Goal: Task Accomplishment & Management: Manage account settings

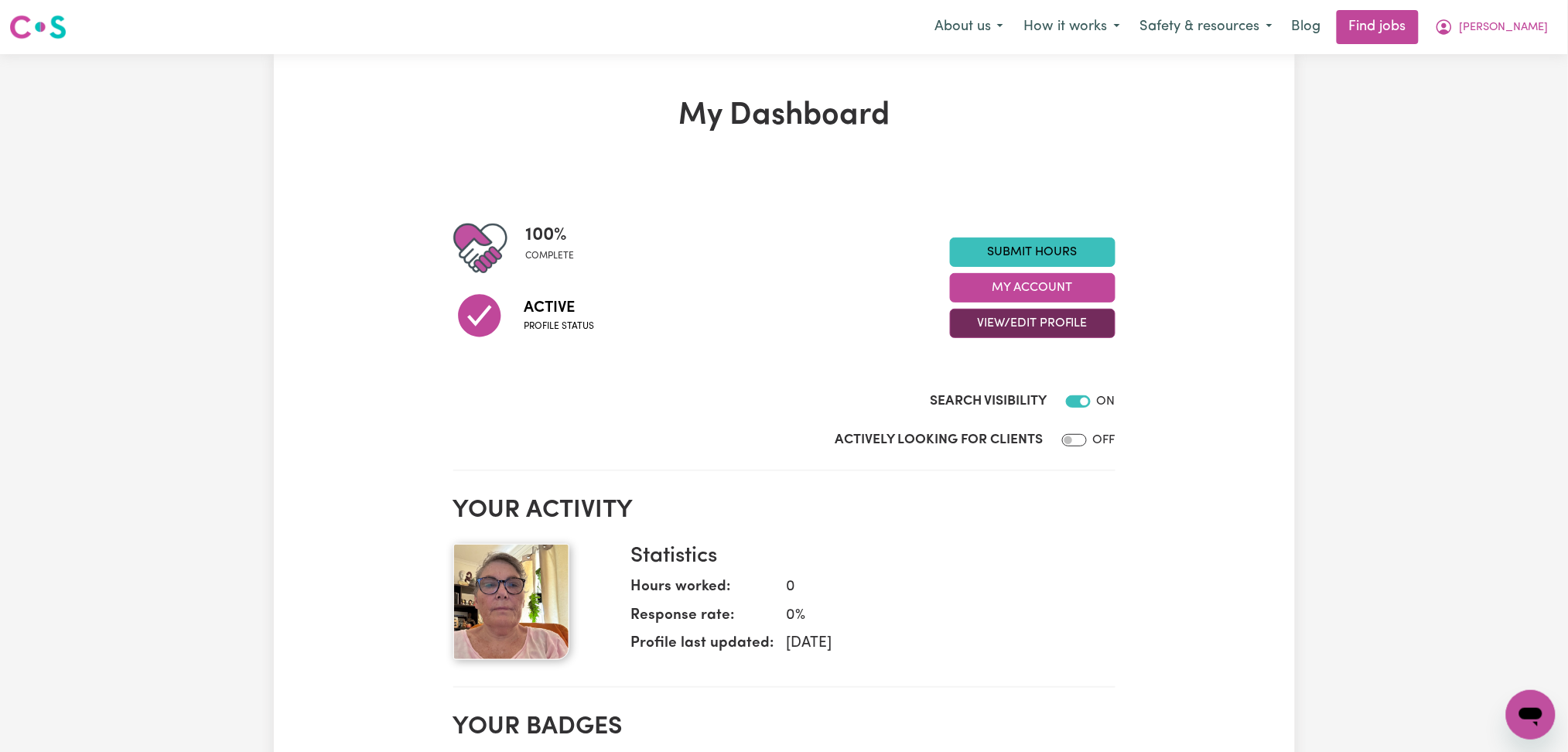
click at [1024, 328] on button "View/Edit Profile" at bounding box center [1032, 323] width 165 height 30
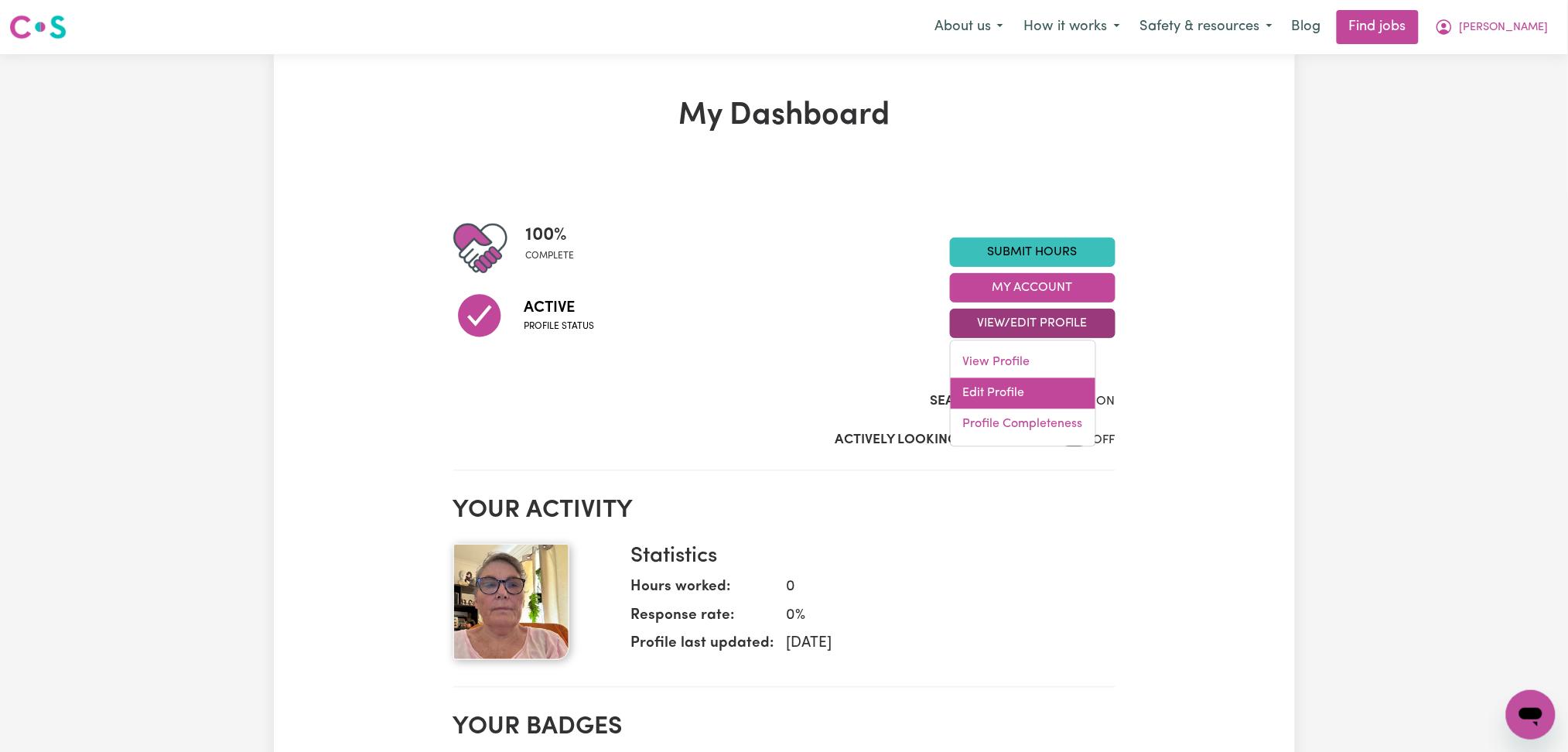
click at [1006, 387] on link "Edit Profile" at bounding box center [1023, 393] width 145 height 31
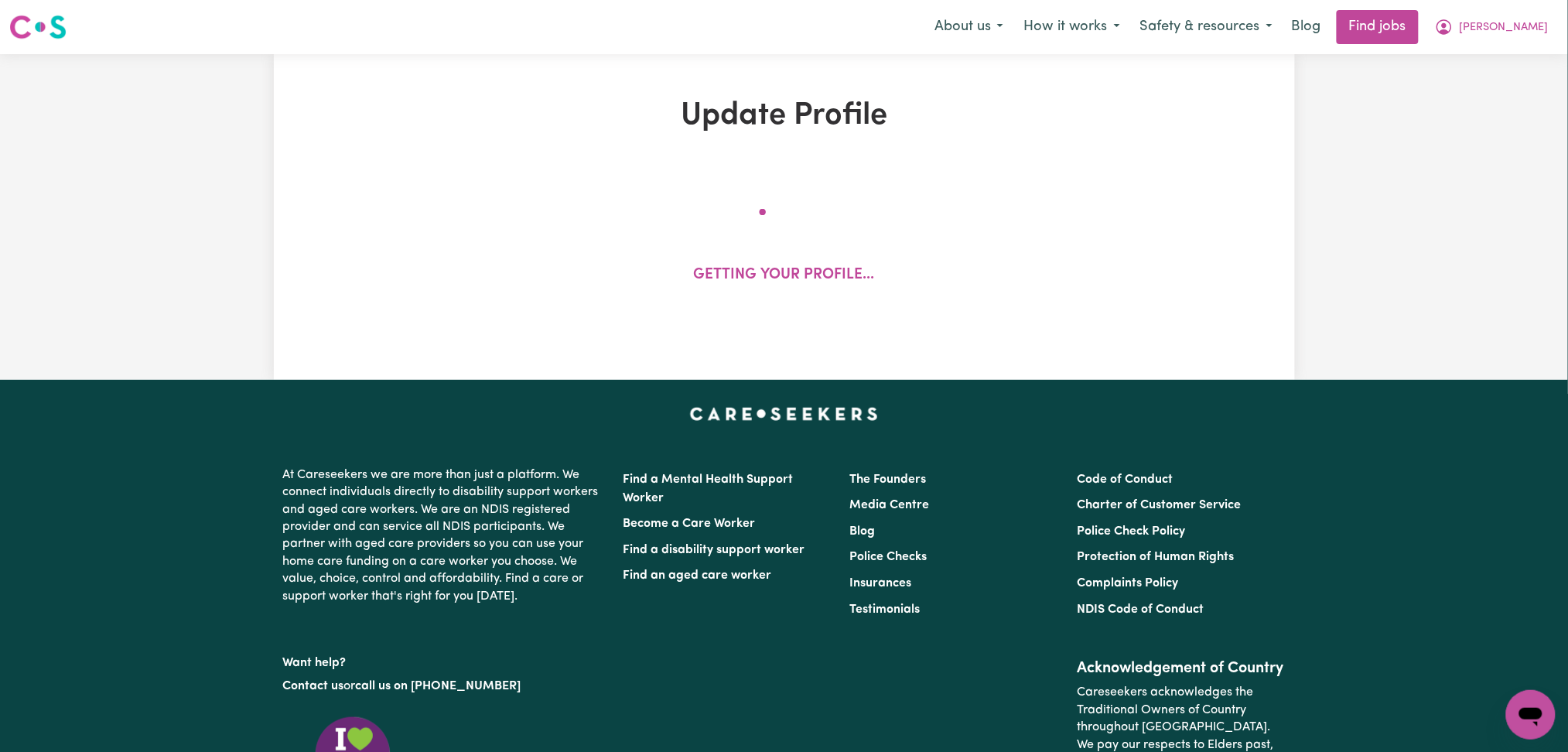
select select "[DEMOGRAPHIC_DATA]"
select select "[DEMOGRAPHIC_DATA] Citizen"
select select "Studying a healthcare related degree or qualification"
select select "40"
select select "45"
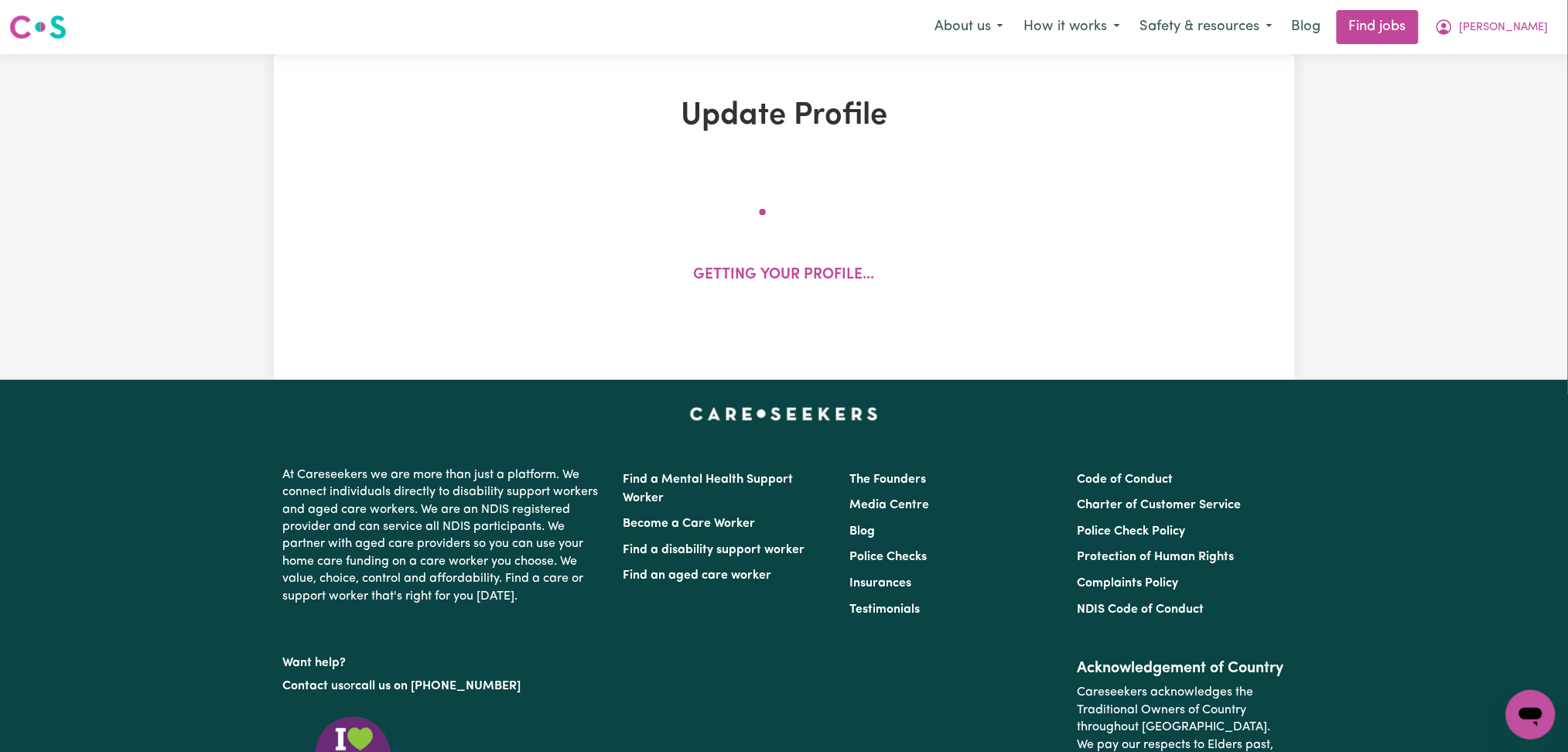
select select "60"
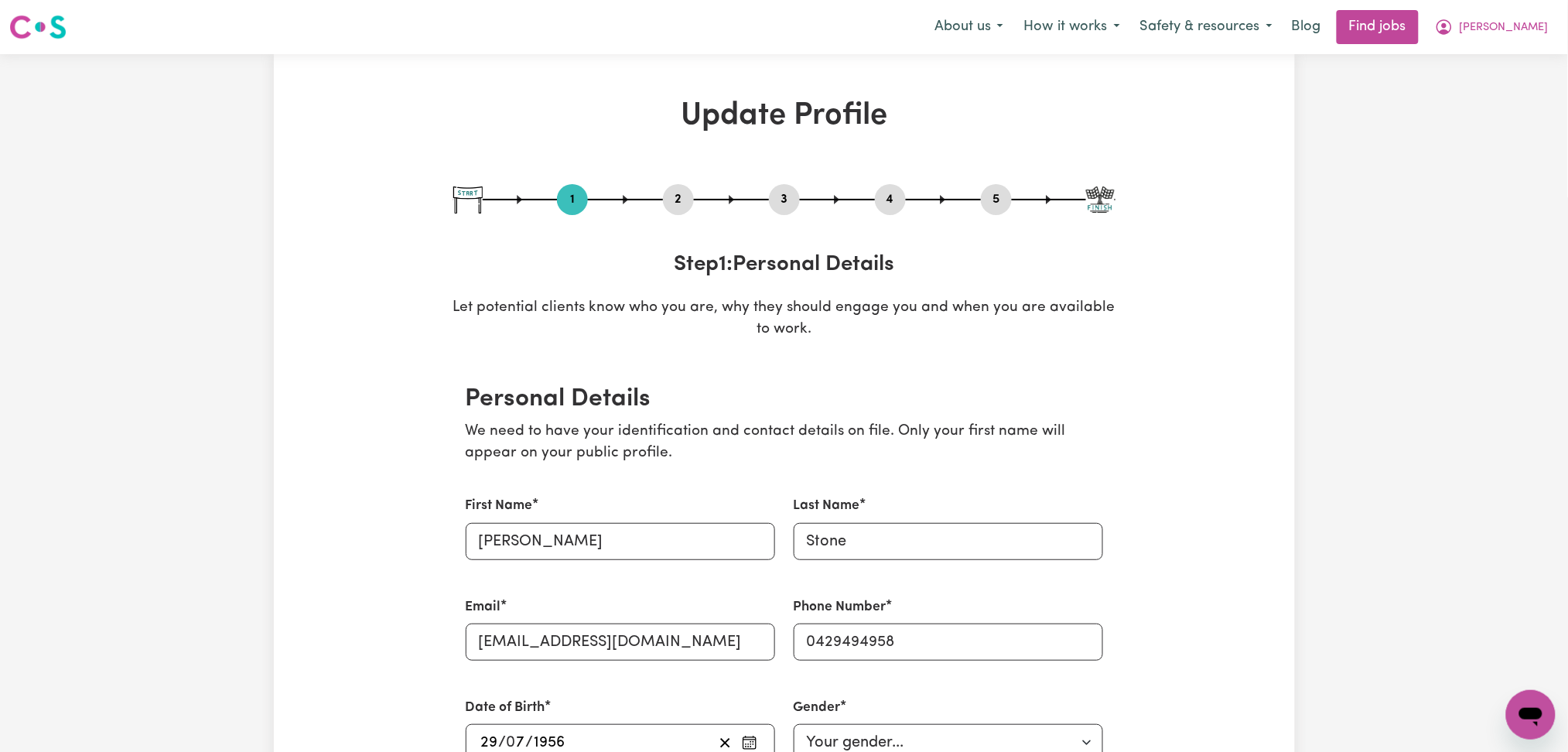
click at [900, 199] on button "4" at bounding box center [890, 199] width 31 height 20
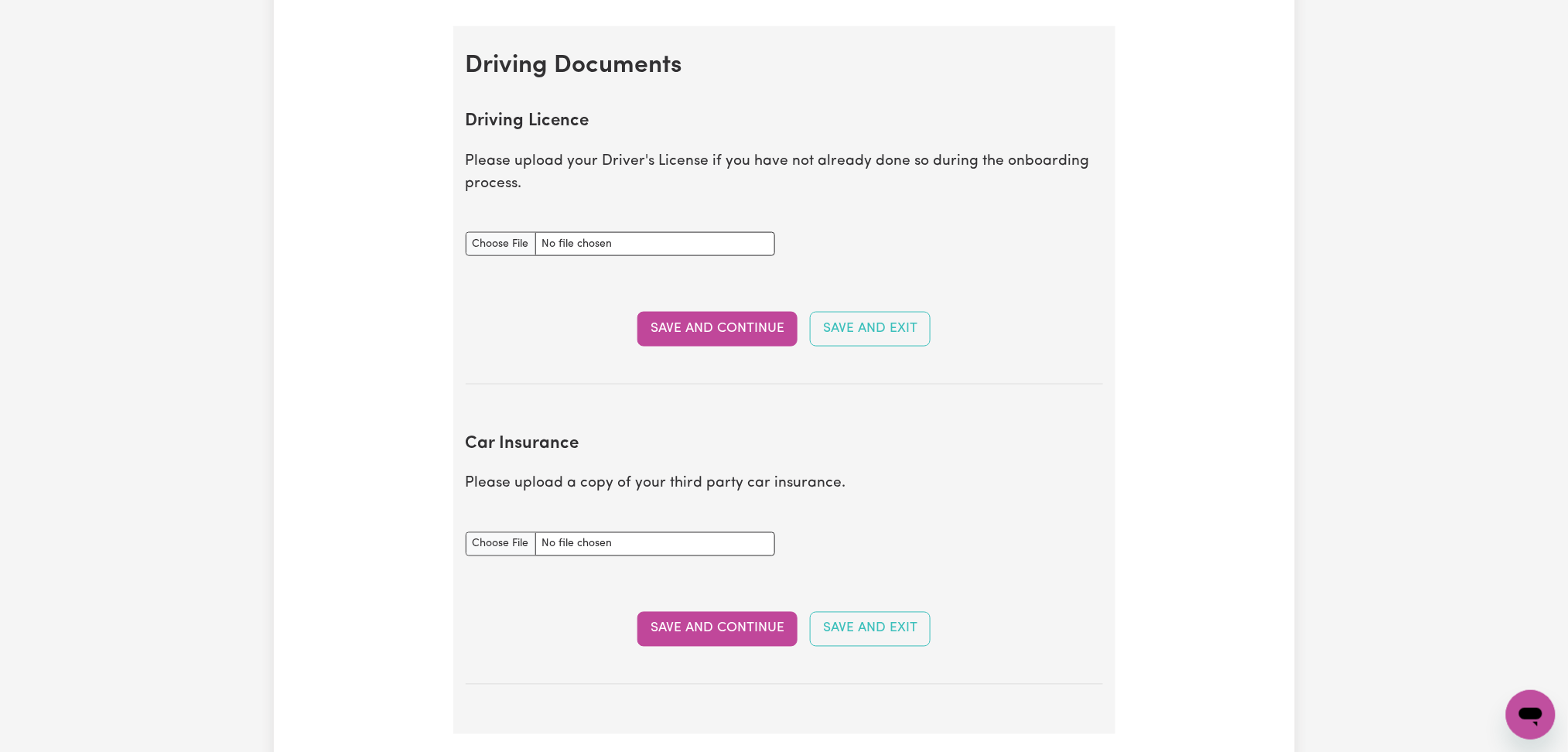
scroll to position [103, 0]
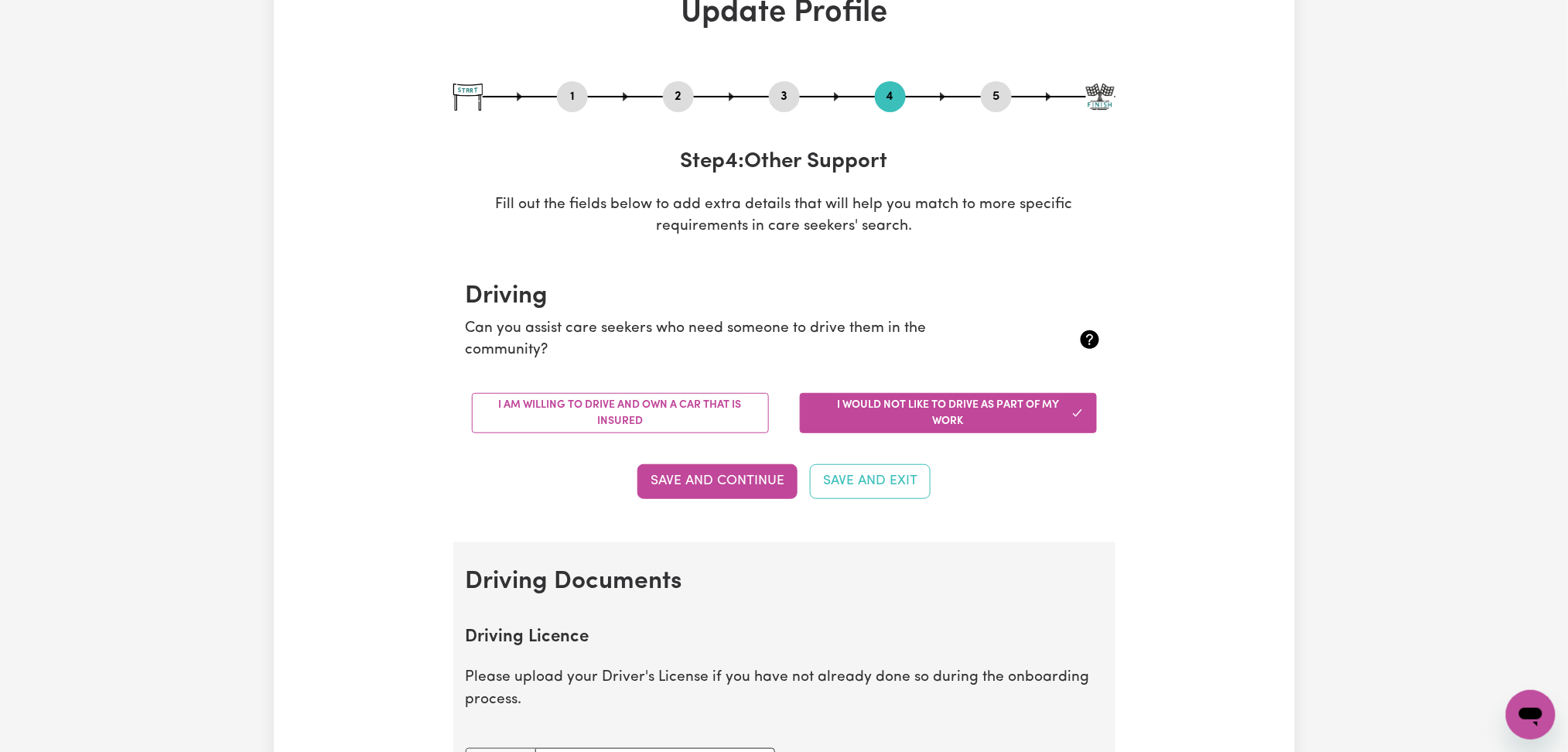
click at [778, 94] on button "3" at bounding box center [784, 97] width 31 height 20
select select "2019"
select select "2017"
select select "2020"
select select "2017"
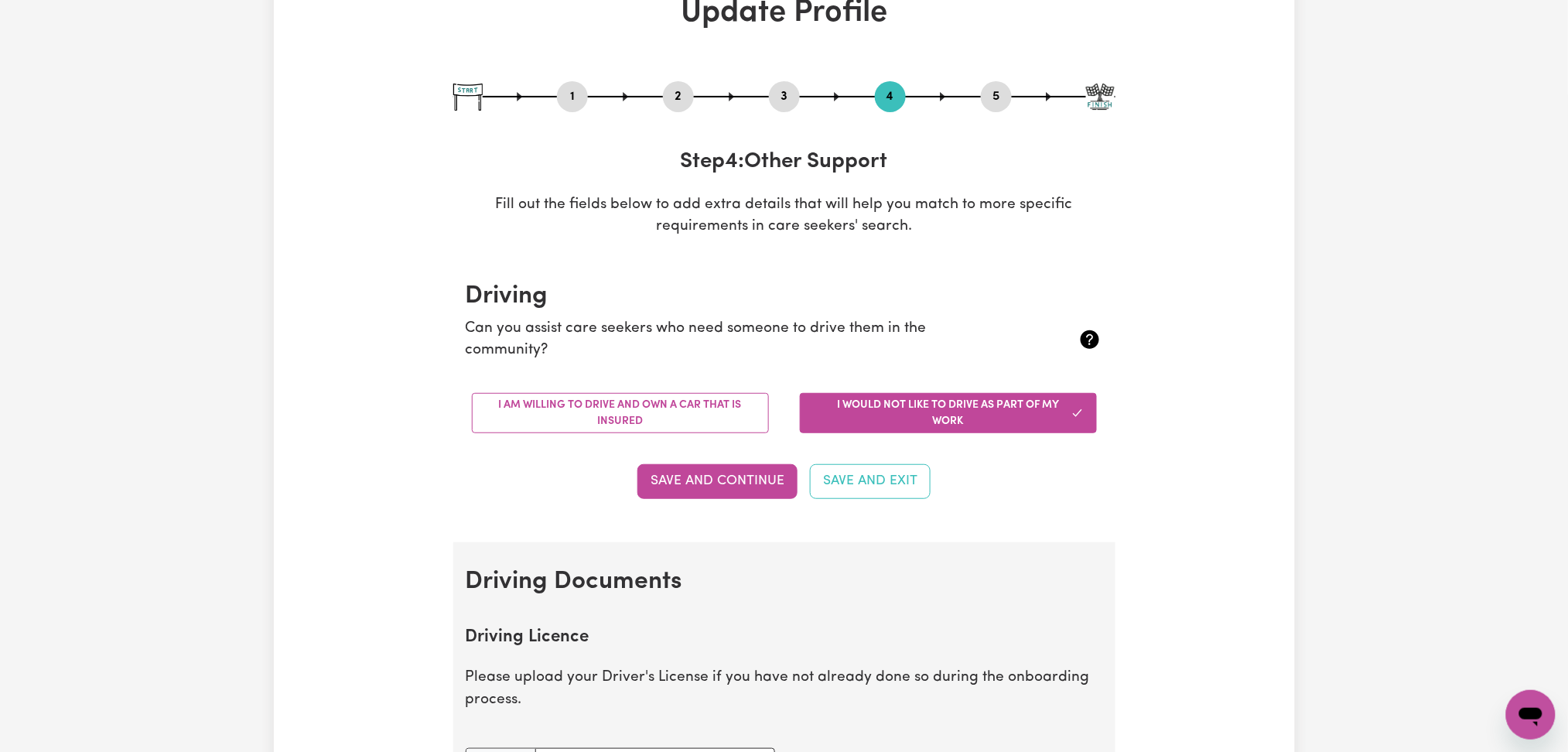
select select "2020"
select select "2010"
select select "2015"
select select "Certificate III (Individual Support)"
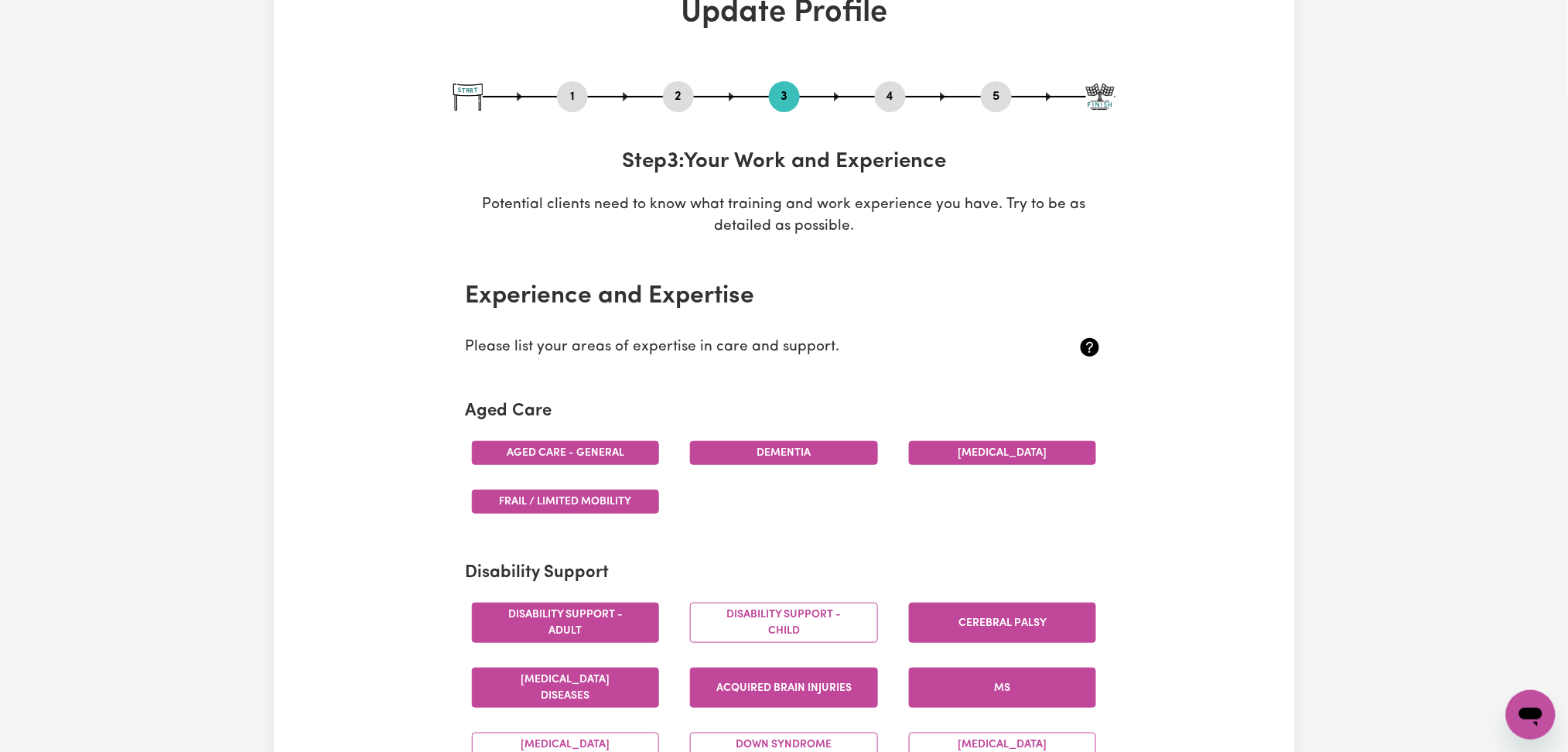
click at [661, 89] on div "1 2 3 4 5" at bounding box center [784, 97] width 662 height 31
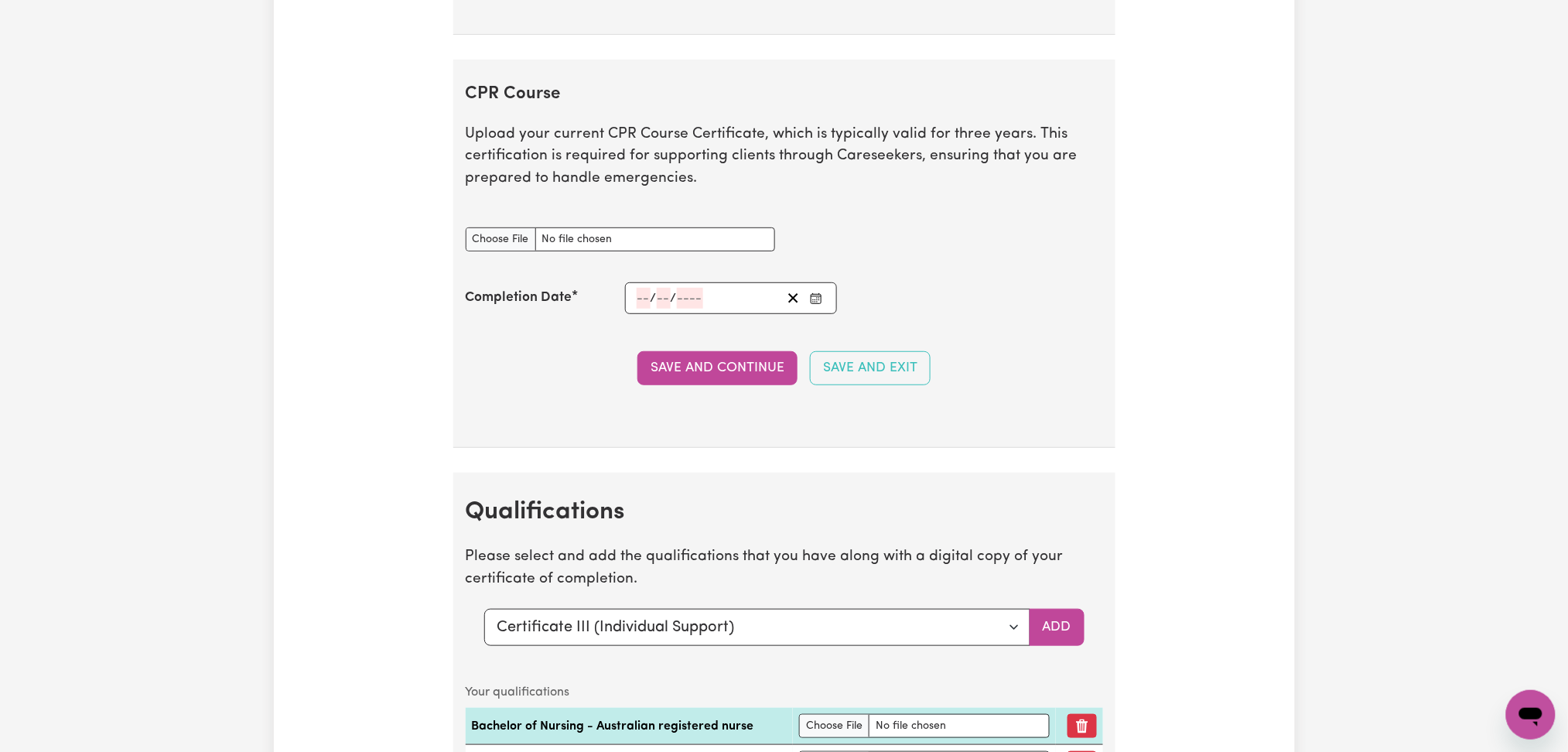
scroll to position [4951, 0]
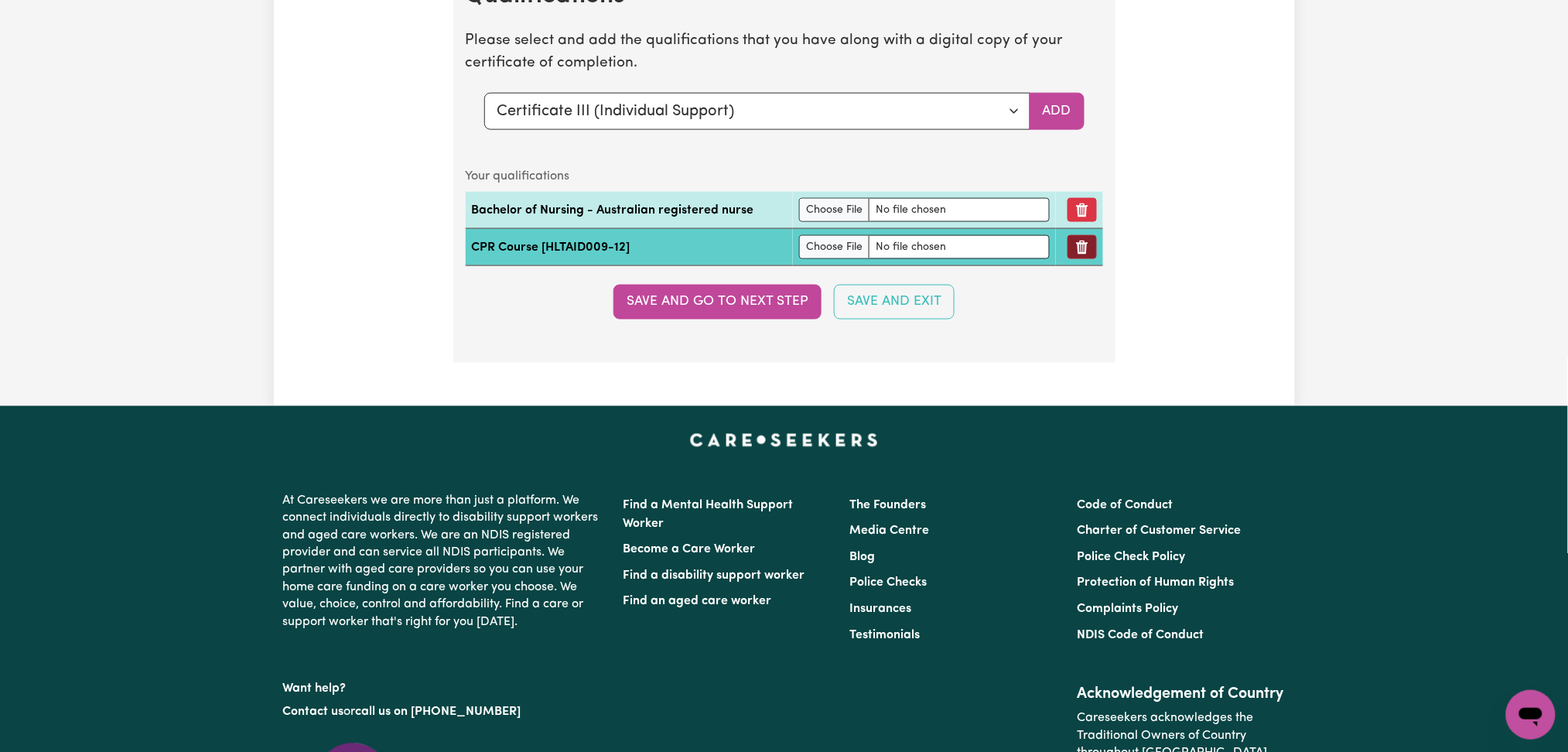
click at [1082, 246] on icon "Remove qualification" at bounding box center [1082, 247] width 15 height 15
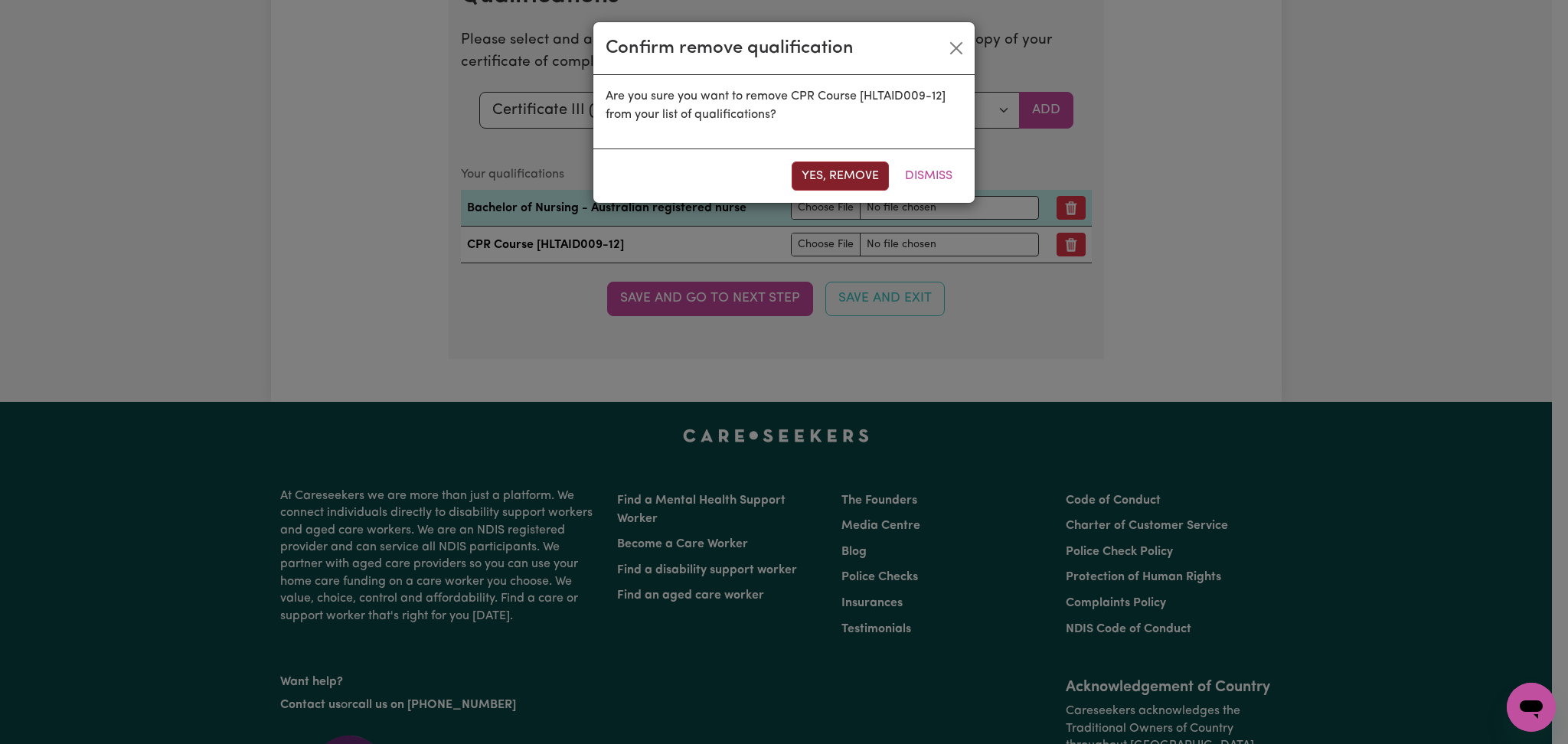
click at [849, 179] on button "Yes, remove" at bounding box center [841, 176] width 97 height 29
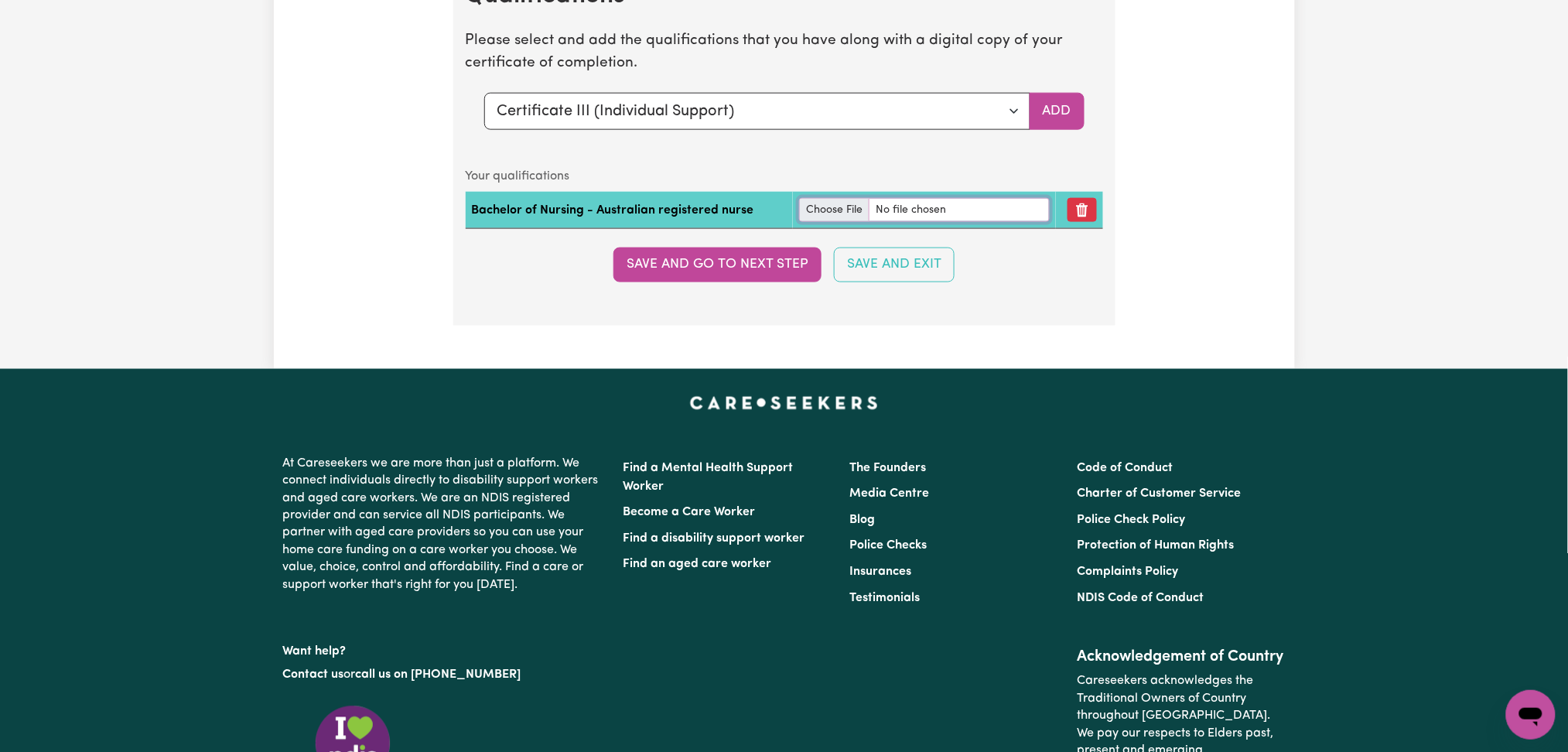
click at [824, 209] on input "file" at bounding box center [924, 209] width 250 height 24
type input "C:\fakepath\[PERSON_NAME] Registered Nurse Certificate.pdf"
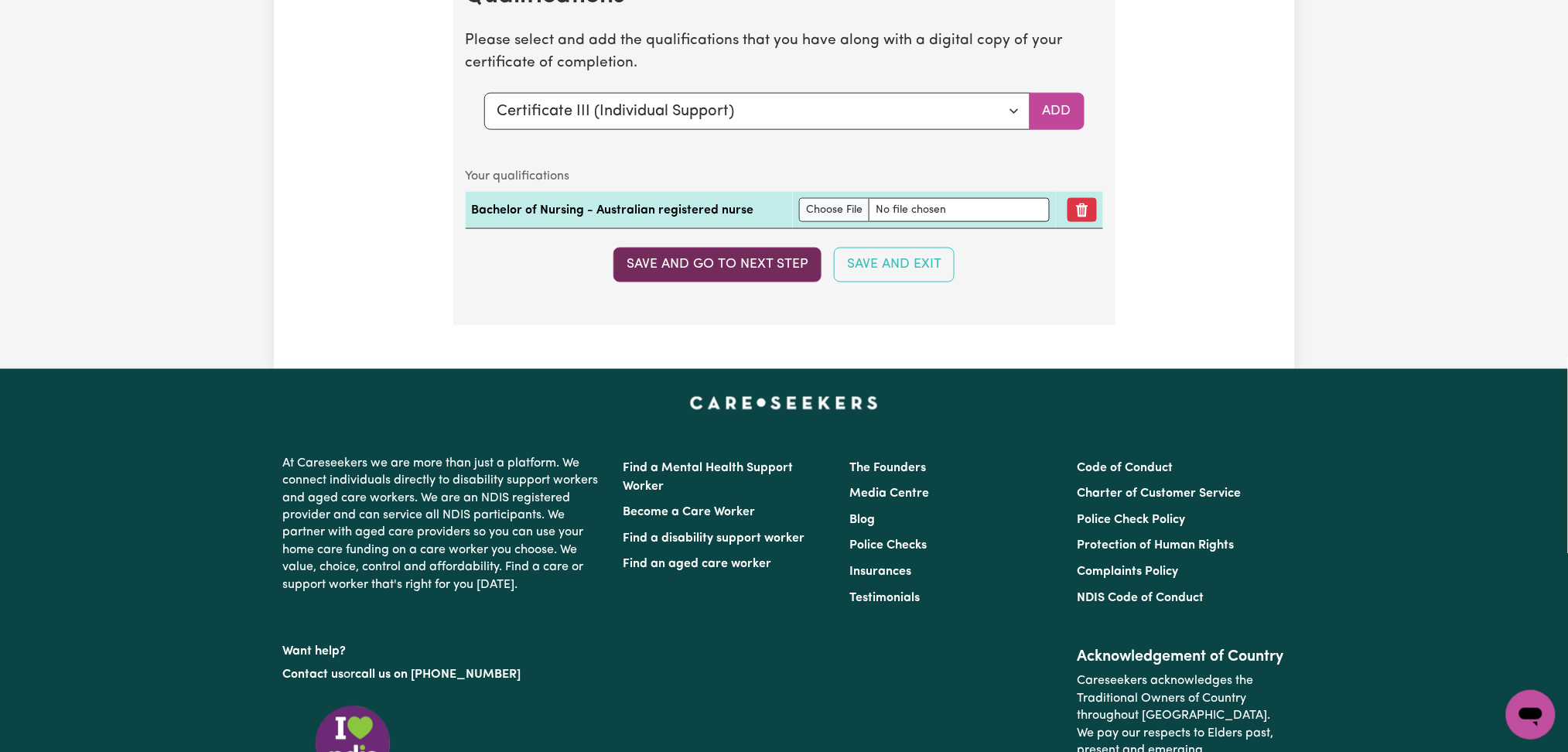
click at [774, 271] on button "Save and go to next step" at bounding box center [717, 265] width 208 height 34
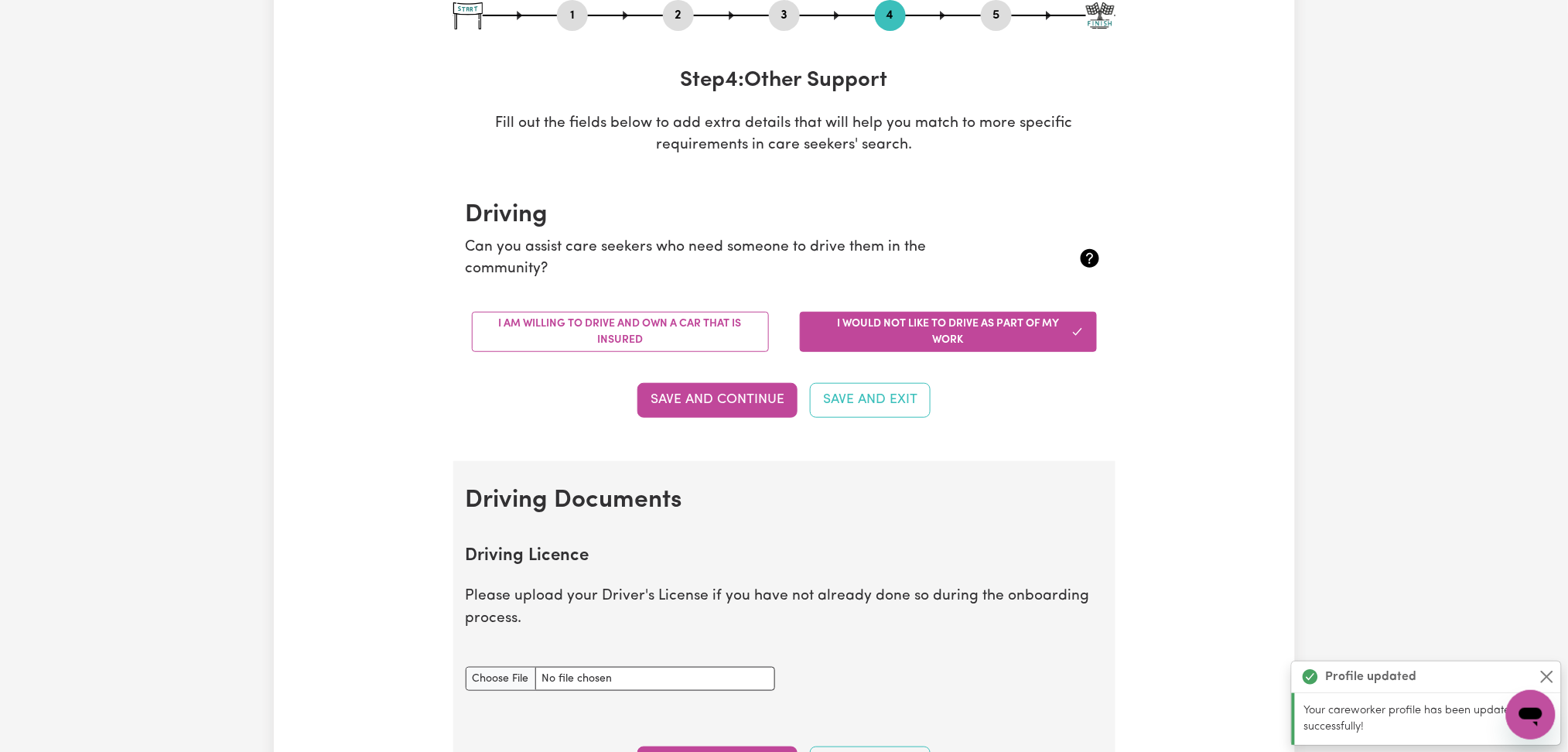
scroll to position [0, 0]
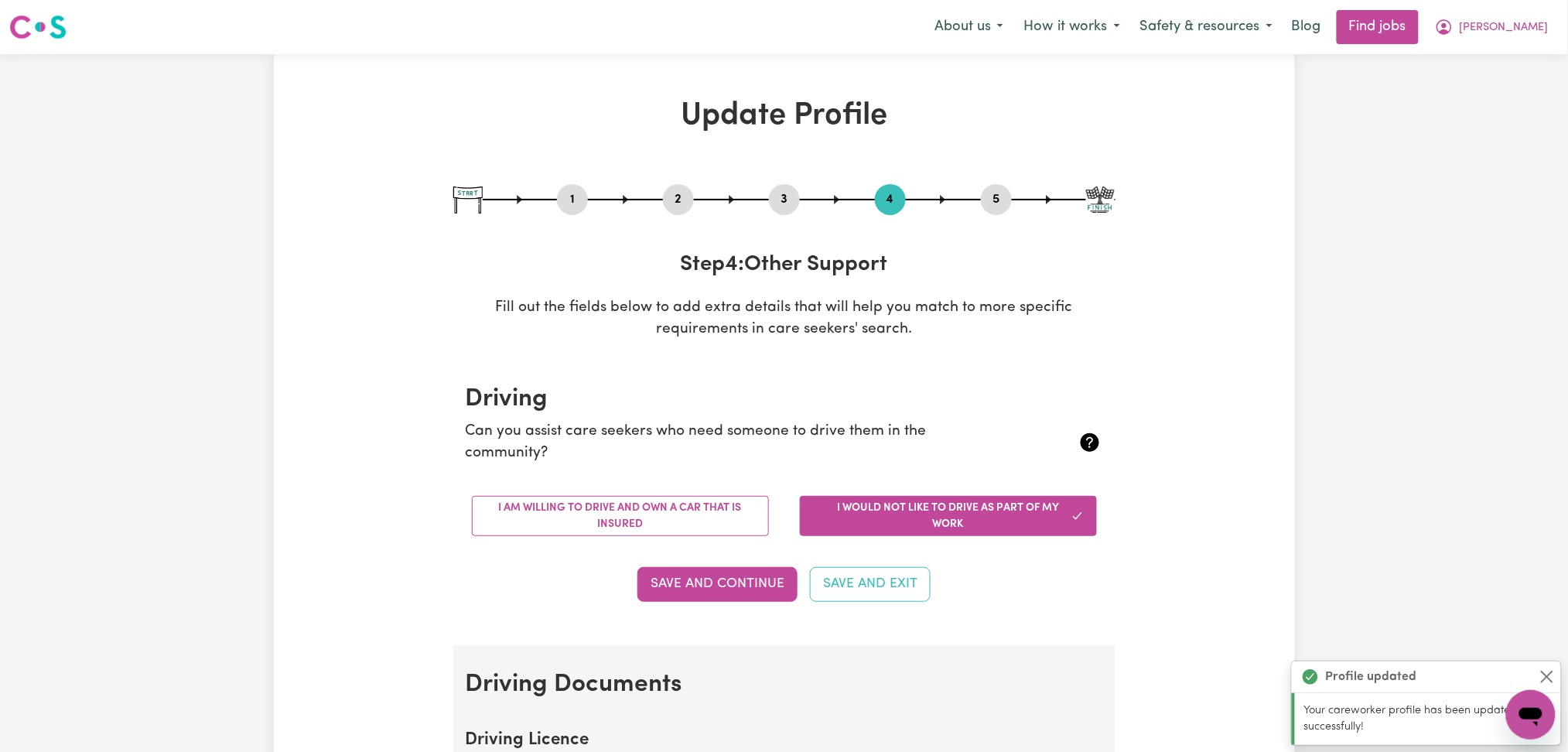
drag, startPoint x: 573, startPoint y: 198, endPoint x: 573, endPoint y: 209, distance: 11.0
click at [573, 198] on button "1" at bounding box center [572, 199] width 31 height 20
select select "[DEMOGRAPHIC_DATA]"
select select "[DEMOGRAPHIC_DATA] Citizen"
select select "Studying a healthcare related degree or qualification"
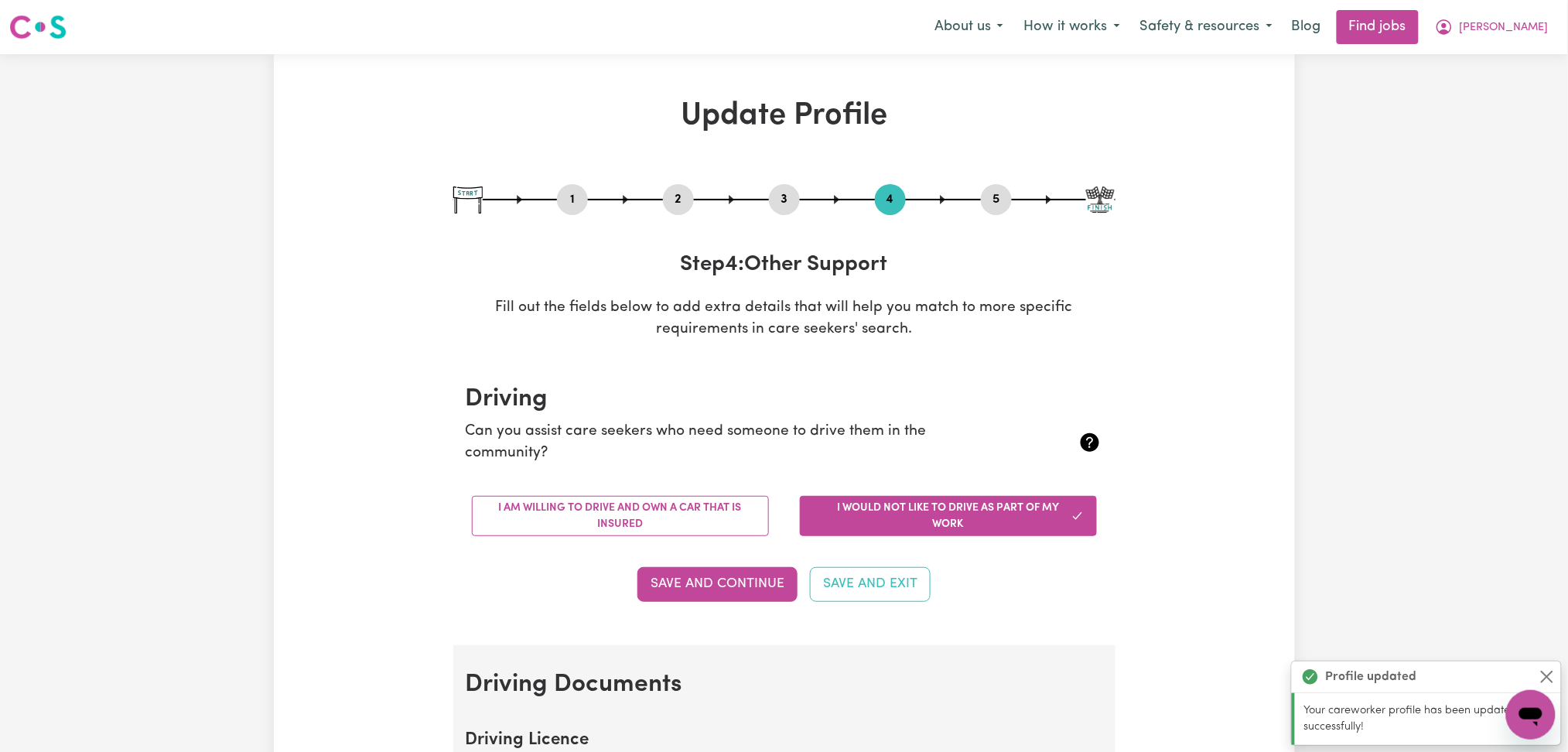
select select "40"
select select "45"
select select "60"
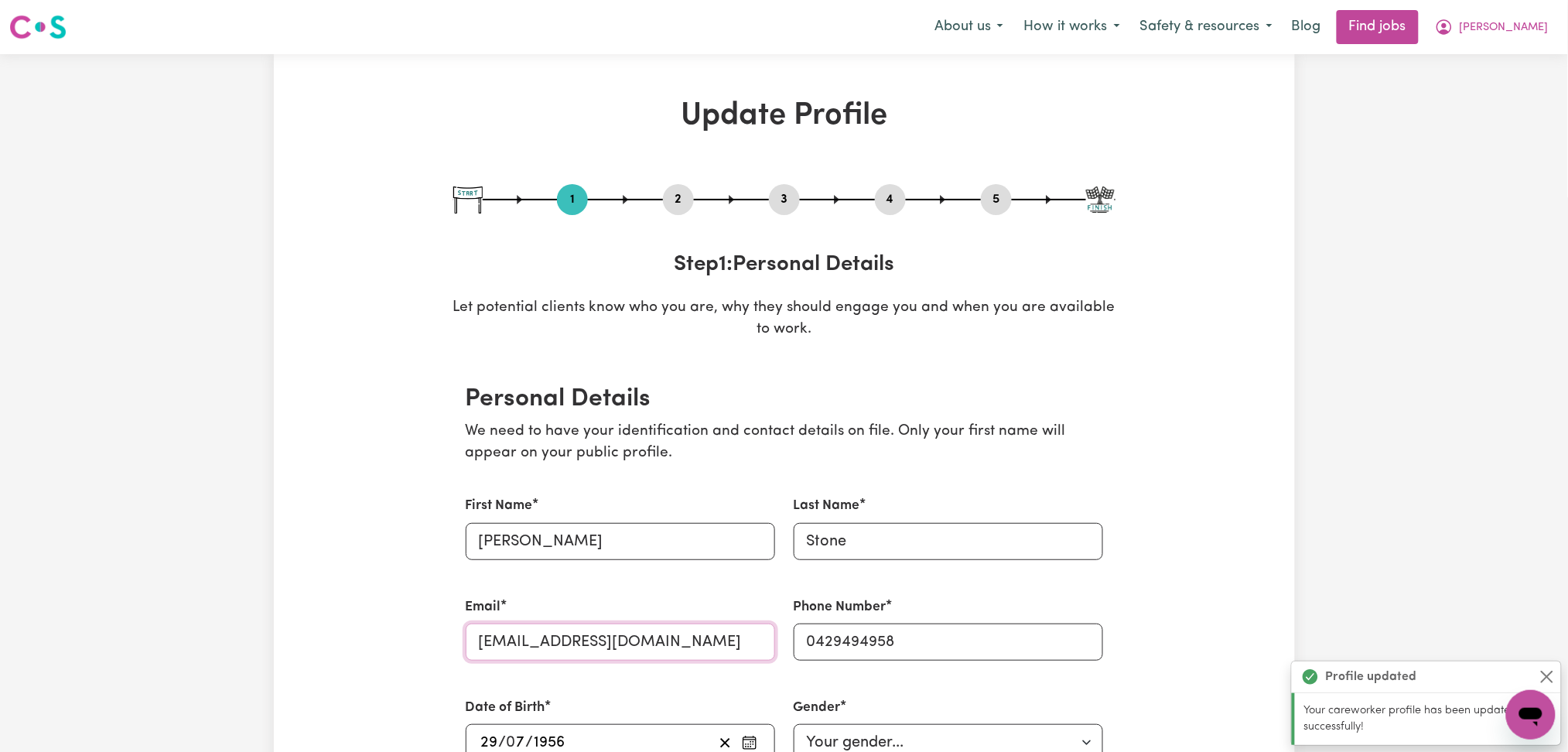
click at [596, 646] on input "[EMAIL_ADDRESS][DOMAIN_NAME]" at bounding box center [620, 642] width 309 height 38
click at [782, 192] on button "3" at bounding box center [784, 199] width 31 height 20
select select "2019"
select select "2017"
select select "2020"
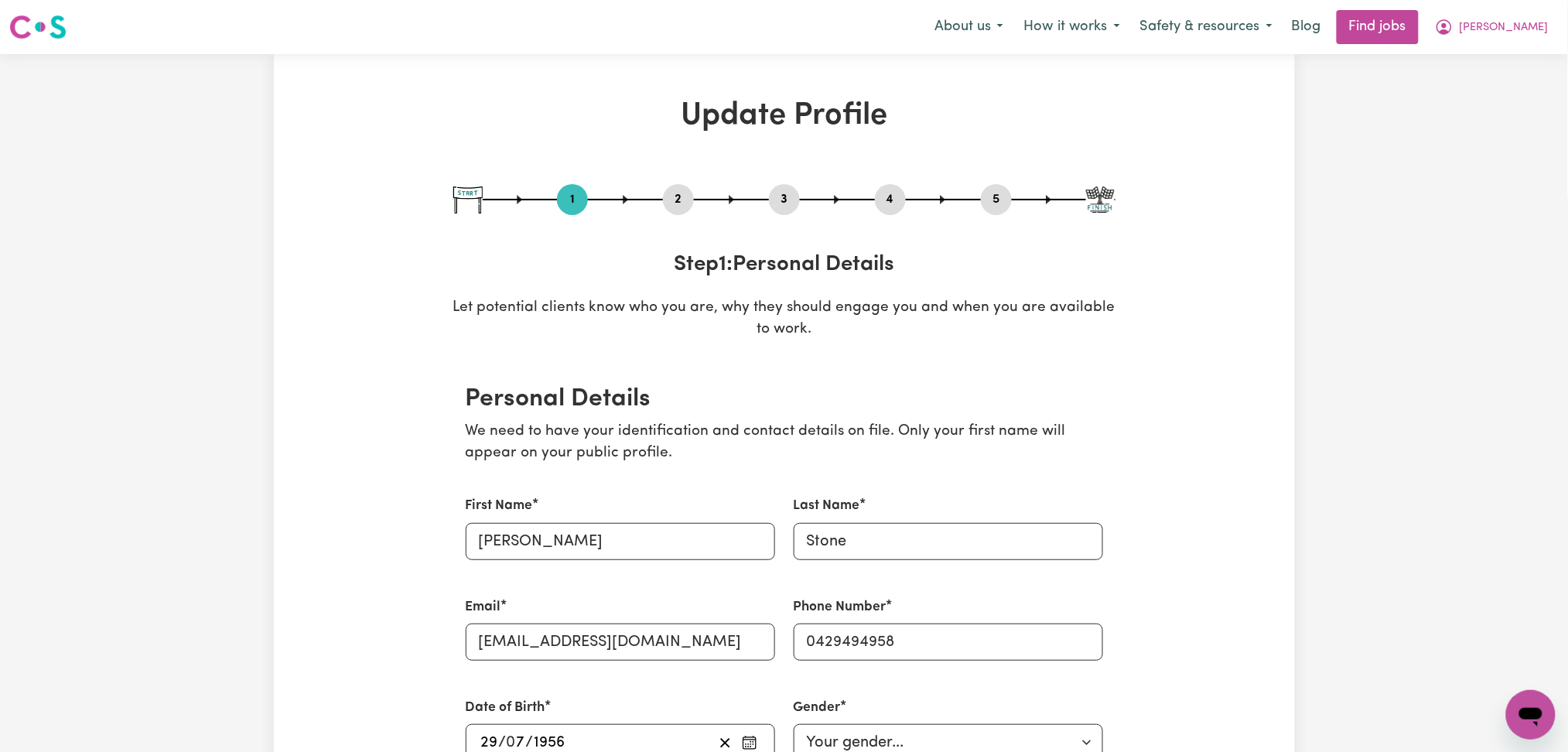
select select "2017"
select select "2020"
select select "2010"
select select "2015"
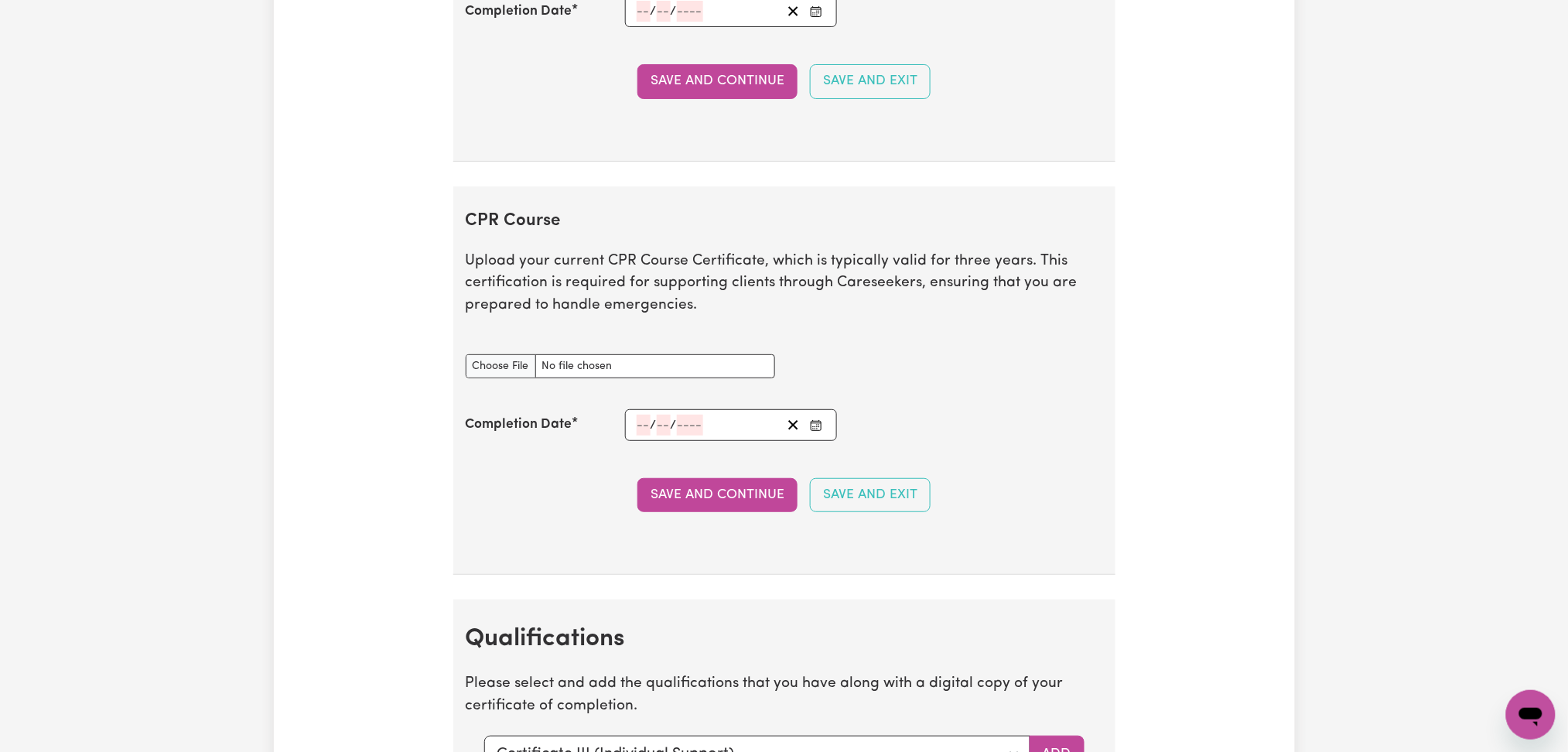
scroll to position [4928, 0]
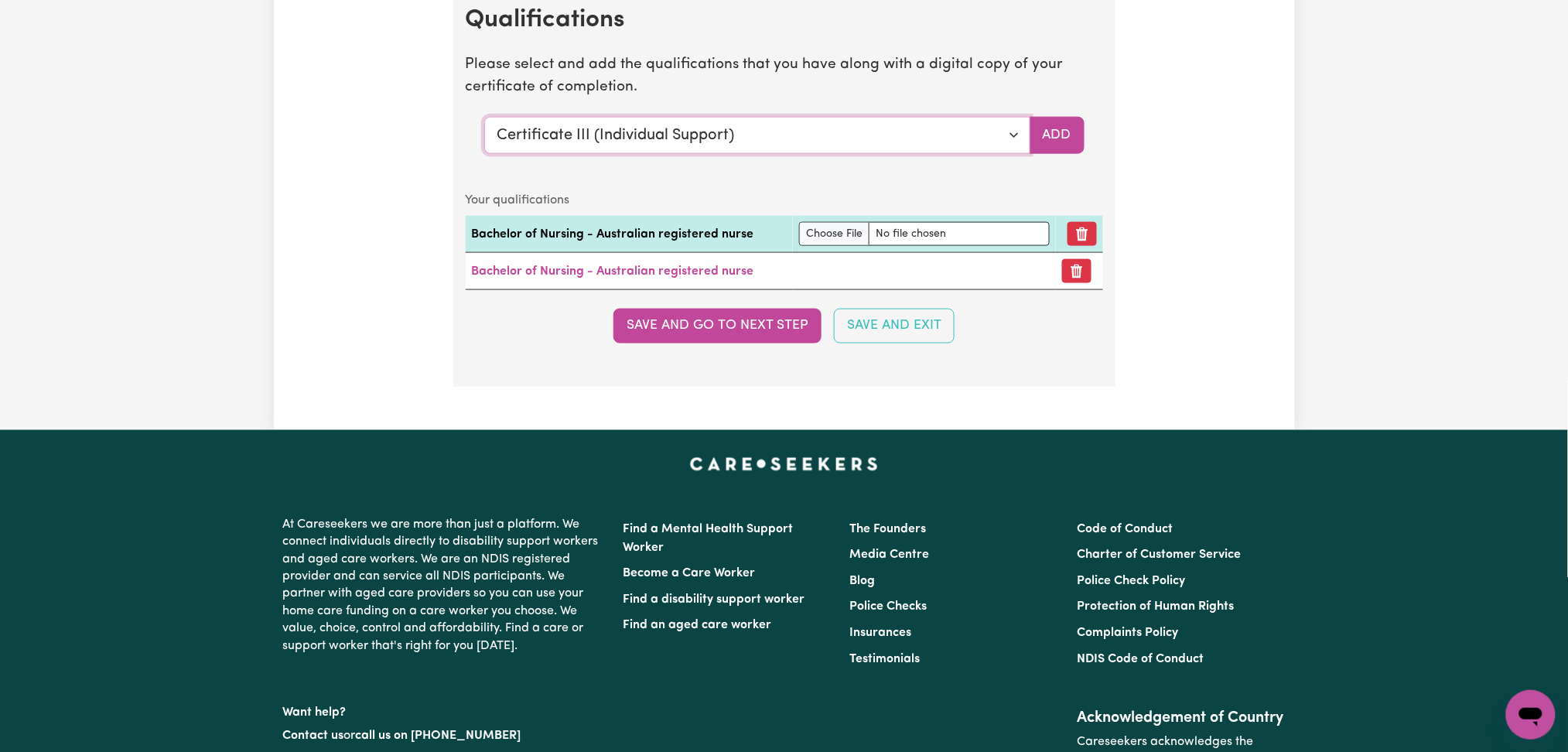
click at [603, 123] on select "Select a qualification to add... Certificate III (Individual Support) Certifica…" at bounding box center [757, 136] width 546 height 38
select select "Bachelor of Nursing (Not Registered Under APHRA)"
click at [485, 122] on select "Select a qualification to add... Certificate III (Individual Support) Certifica…" at bounding box center [757, 136] width 546 height 38
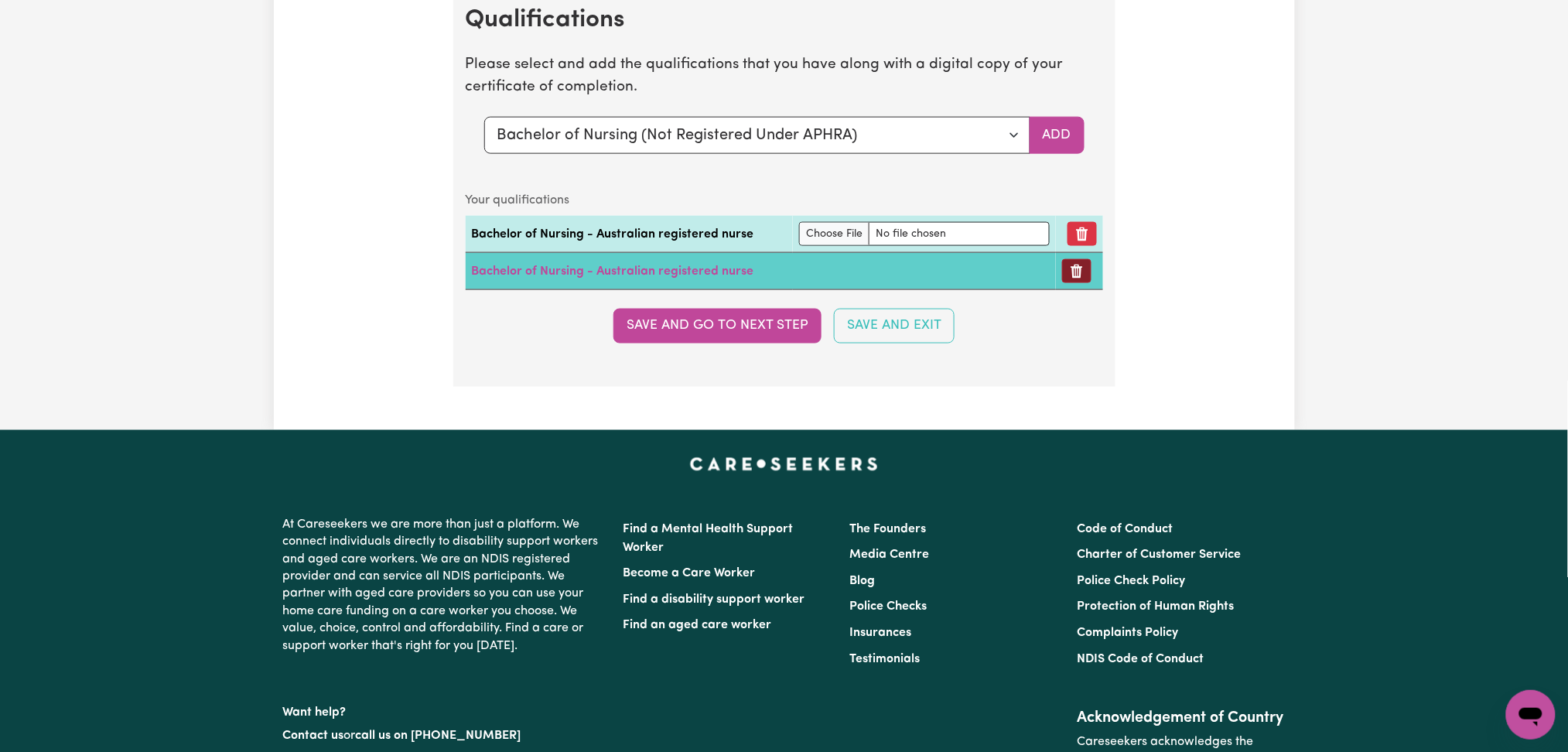
click at [1085, 276] on button "Remove certificate" at bounding box center [1076, 271] width 30 height 24
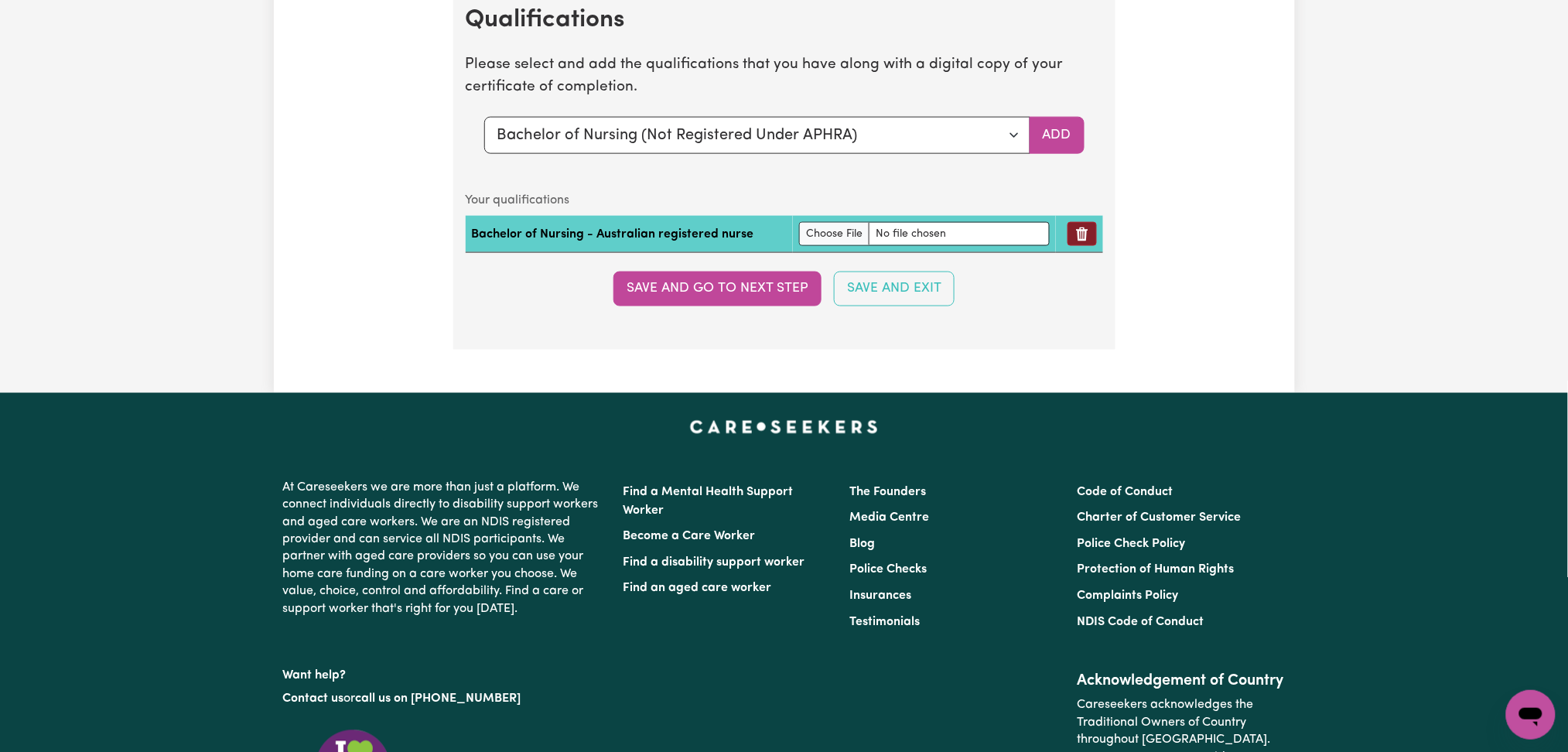
click at [1081, 241] on icon "Remove qualification" at bounding box center [1082, 234] width 12 height 14
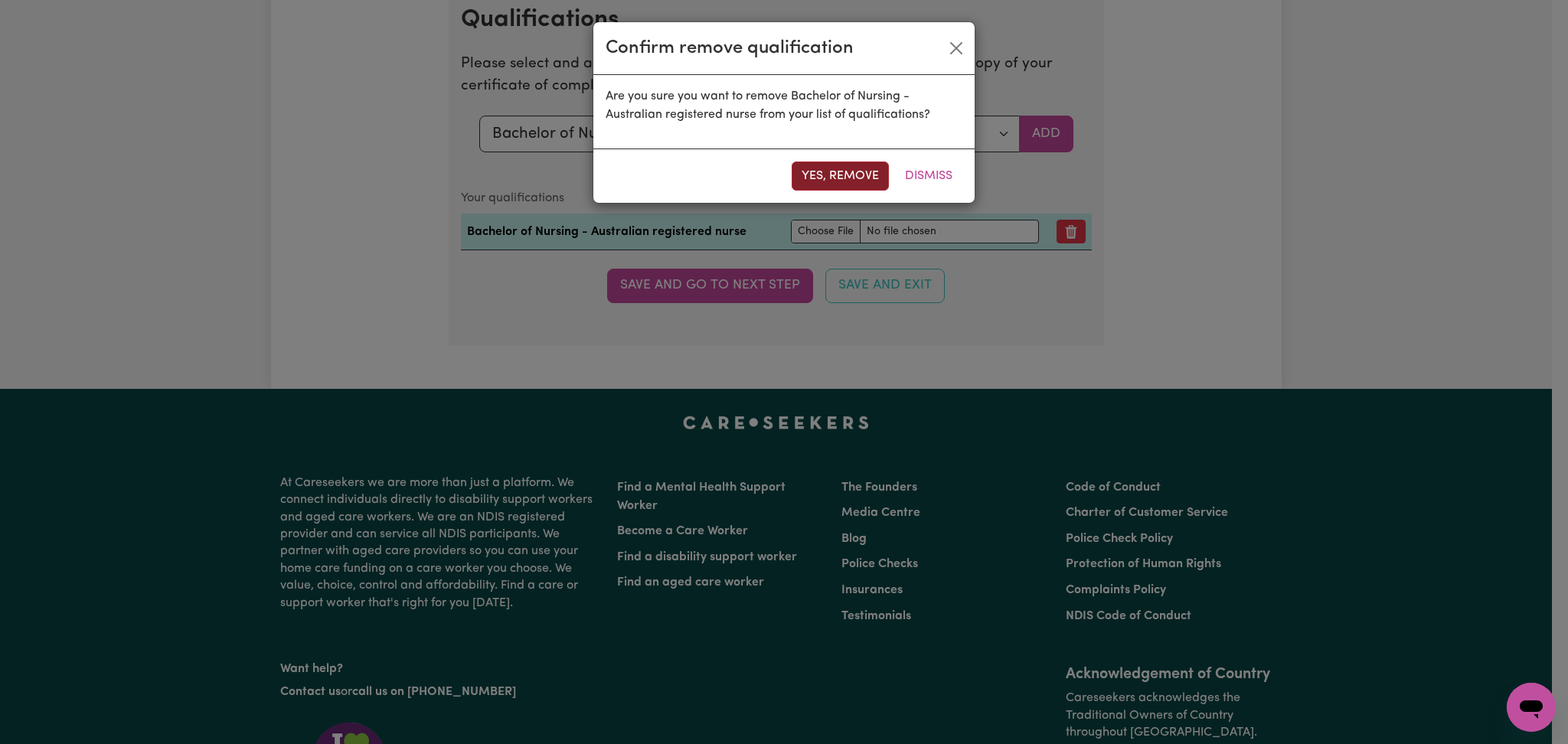
click at [846, 173] on button "Yes, remove" at bounding box center [841, 176] width 97 height 29
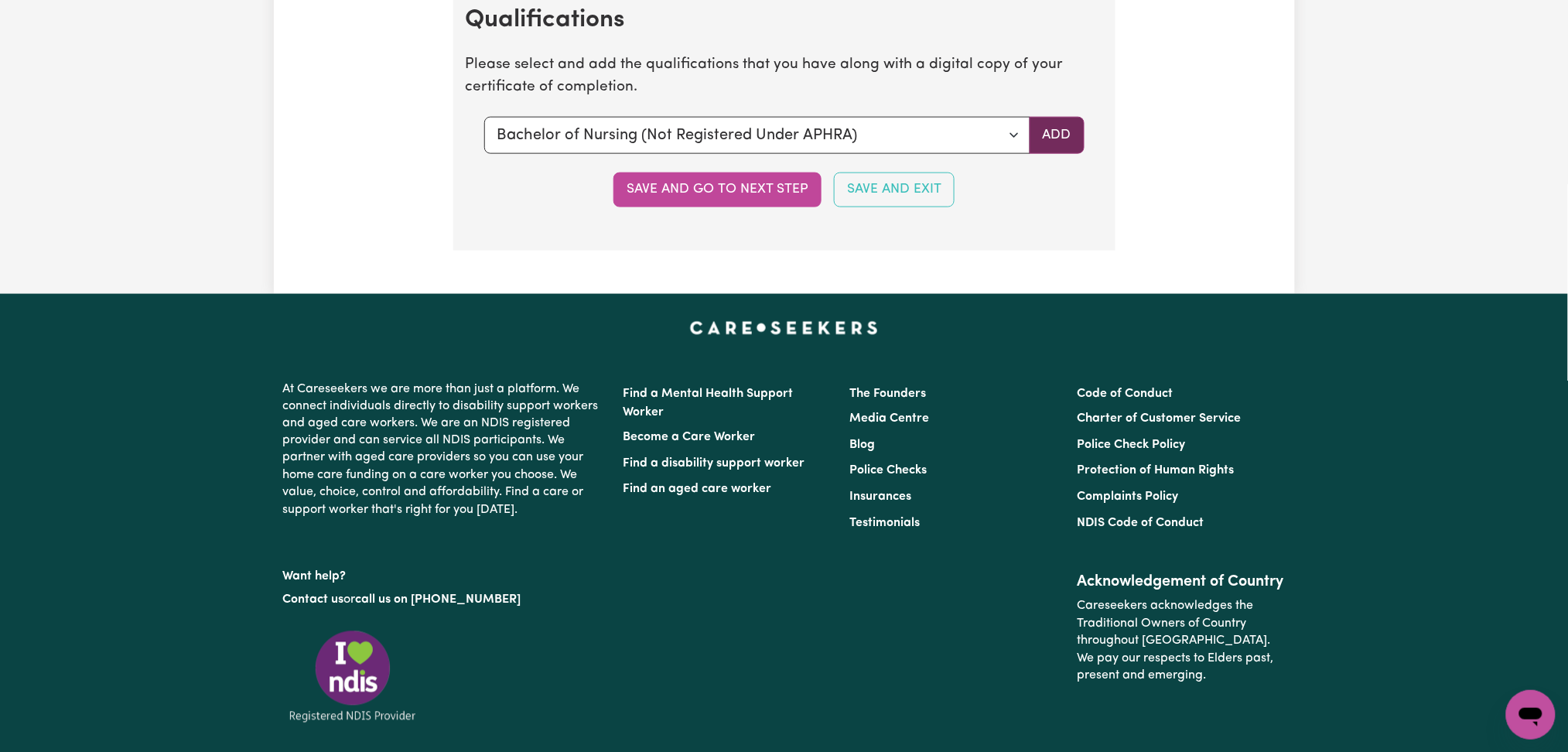
click at [1058, 147] on button "Add" at bounding box center [1057, 136] width 55 height 38
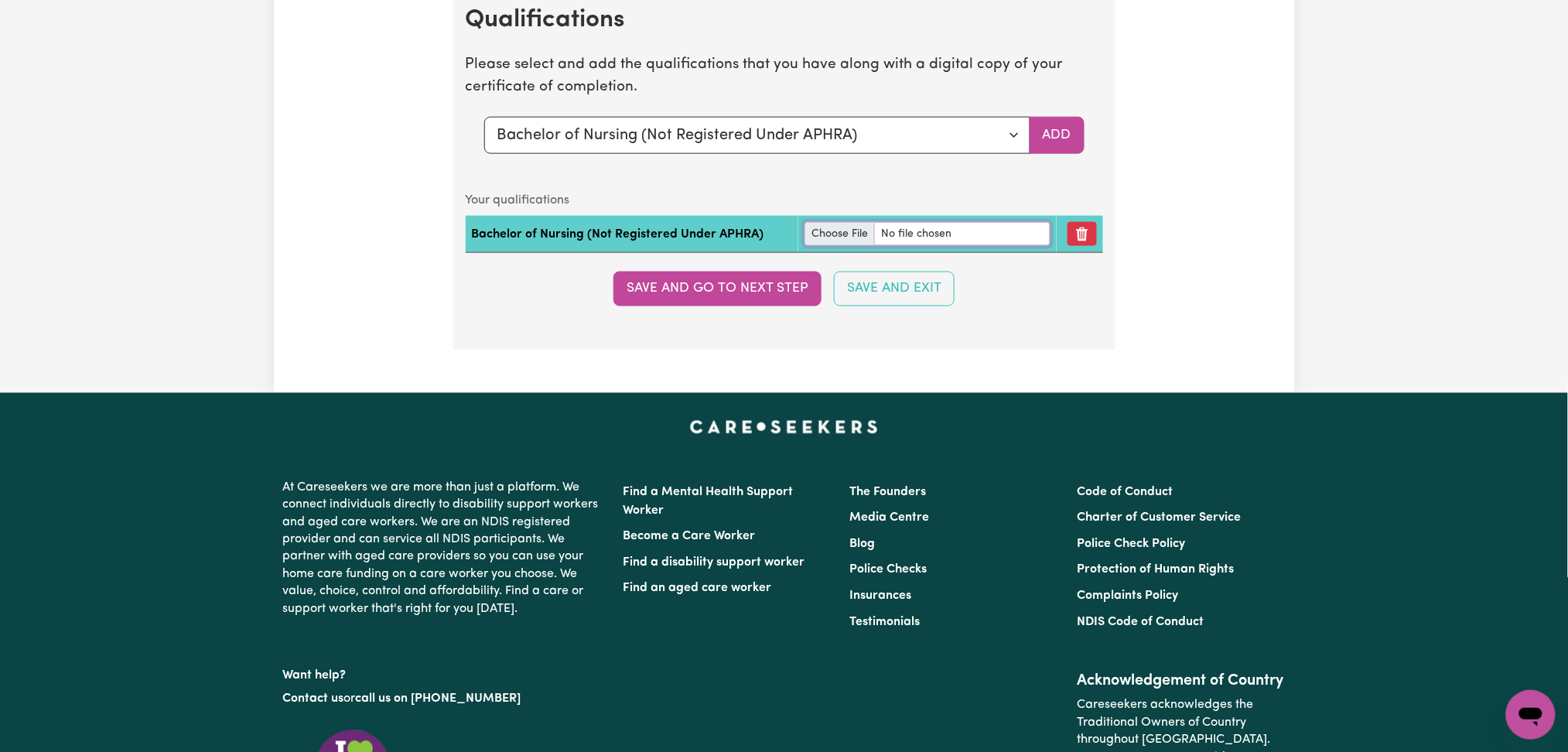
click at [810, 231] on input "file" at bounding box center [927, 233] width 246 height 24
type input "C:\fakepath\[PERSON_NAME] Registered Nurse Certificate.pdf"
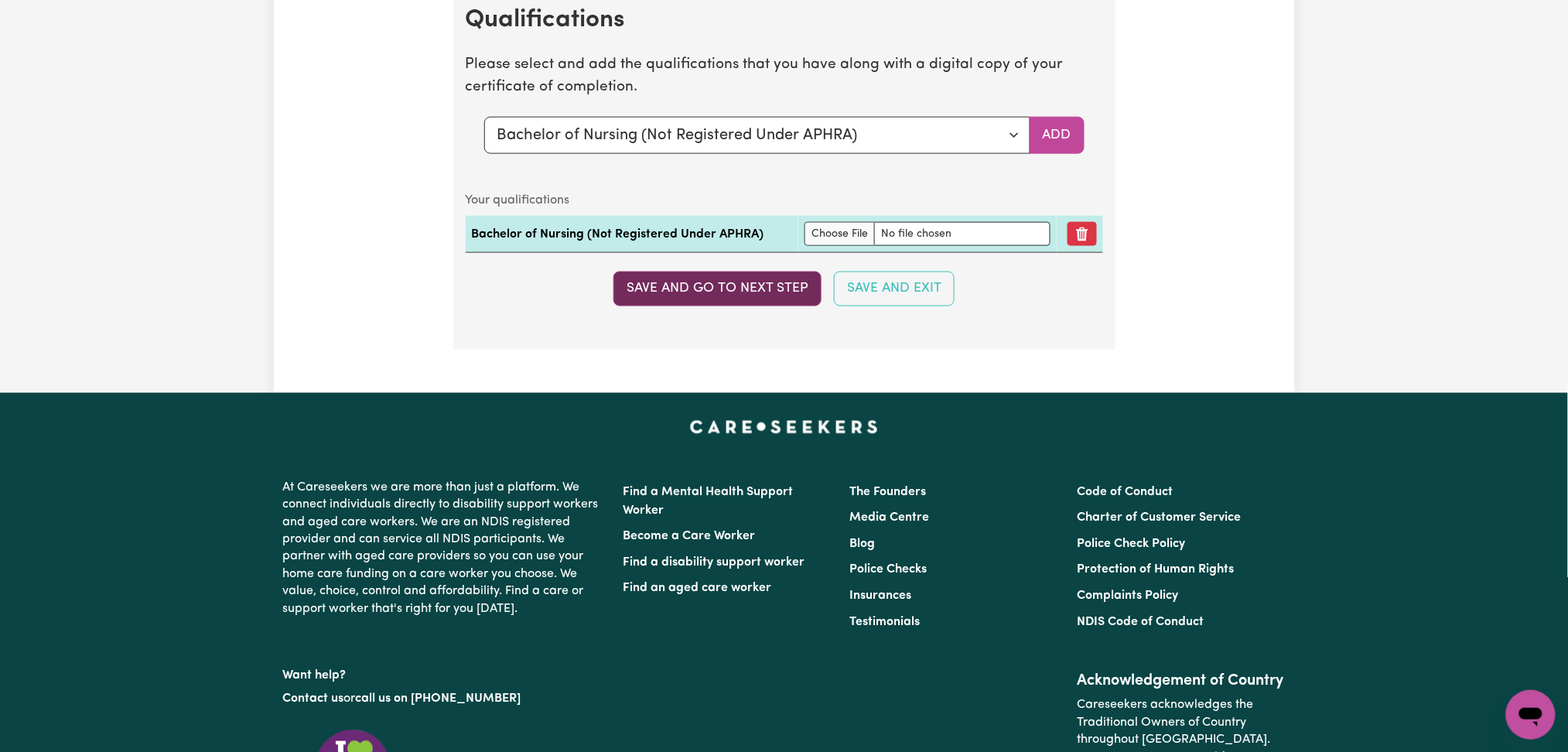
click at [712, 303] on button "Save and go to next step" at bounding box center [717, 289] width 208 height 34
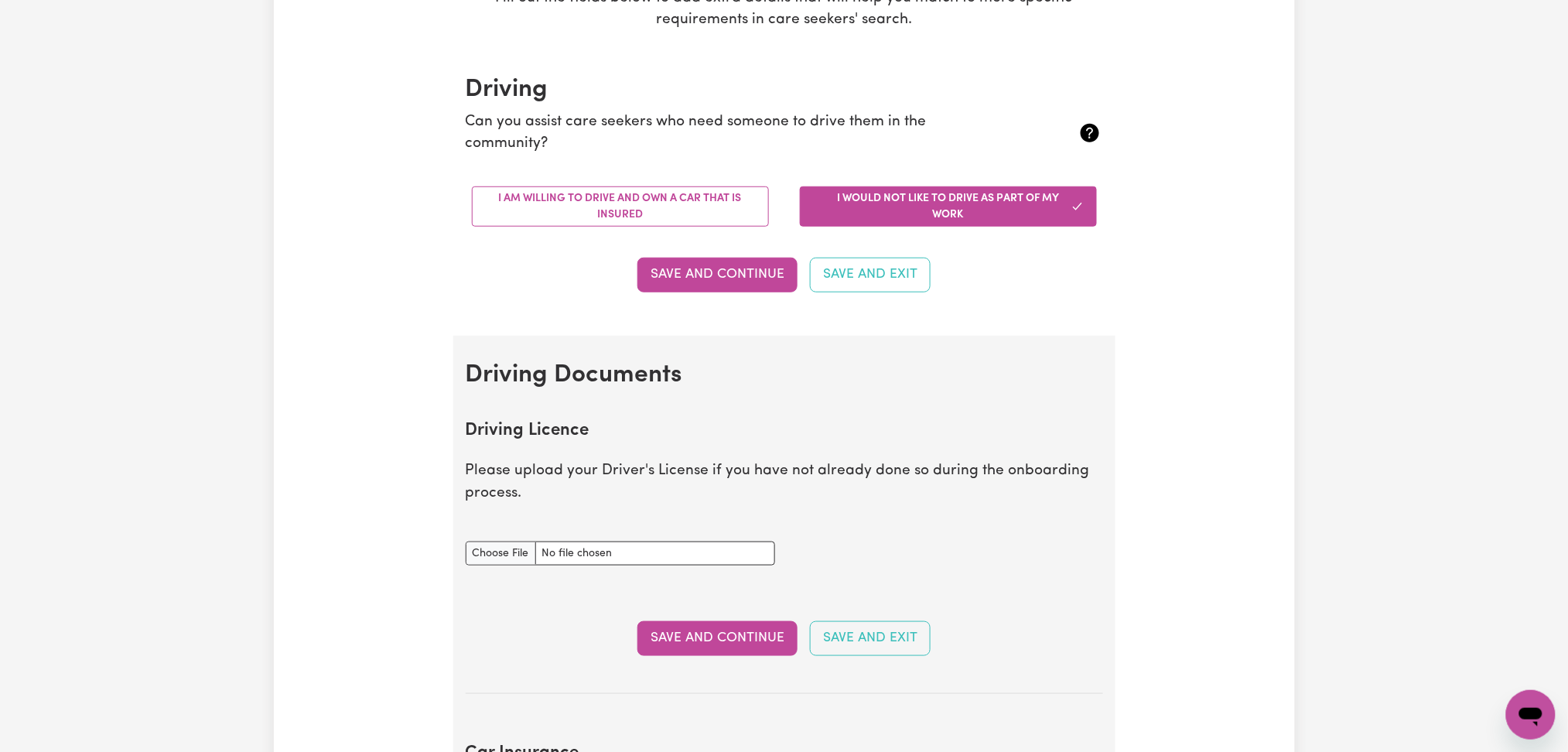
scroll to position [103, 0]
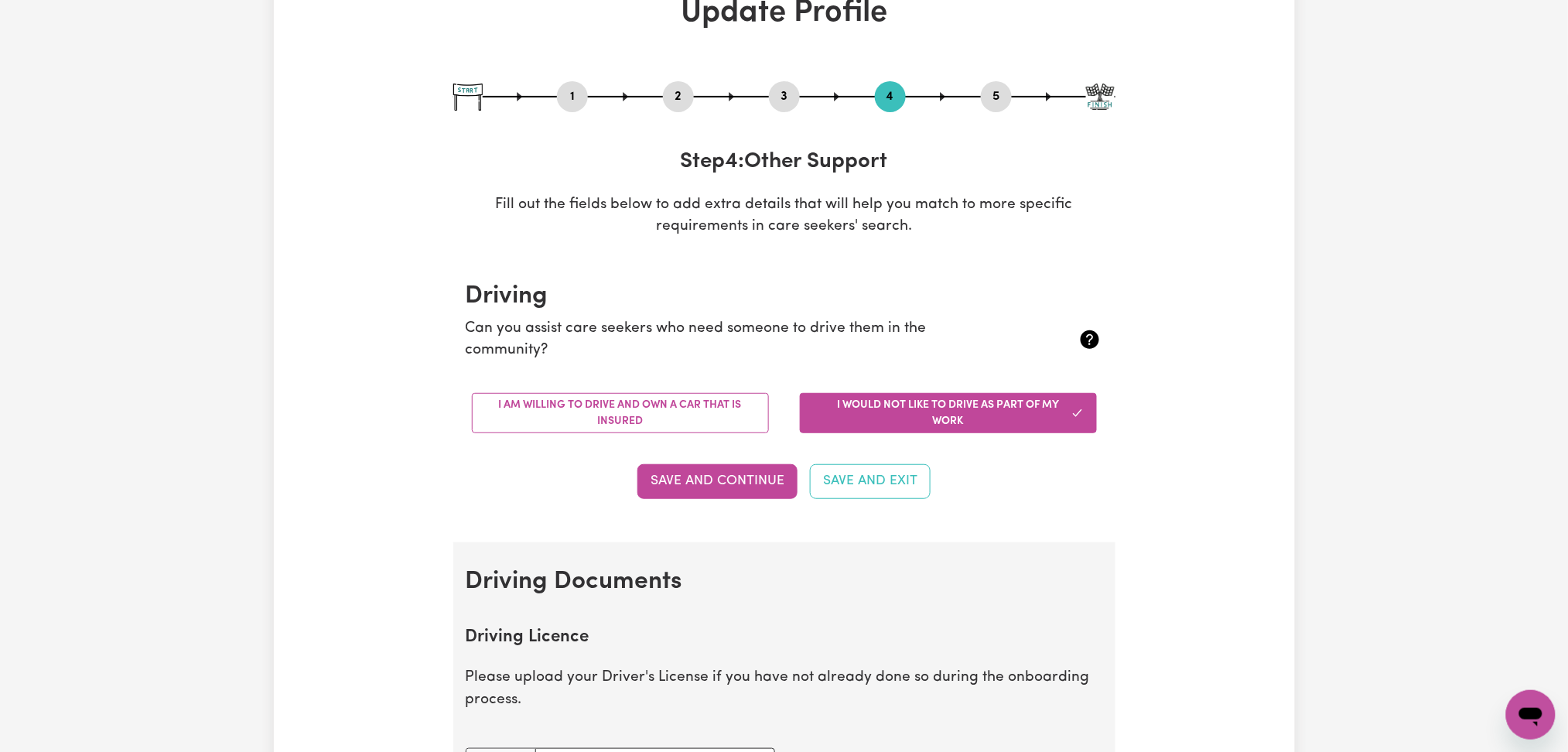
click at [778, 90] on button "3" at bounding box center [784, 97] width 31 height 20
select select "2019"
select select "2017"
select select "2020"
select select "2017"
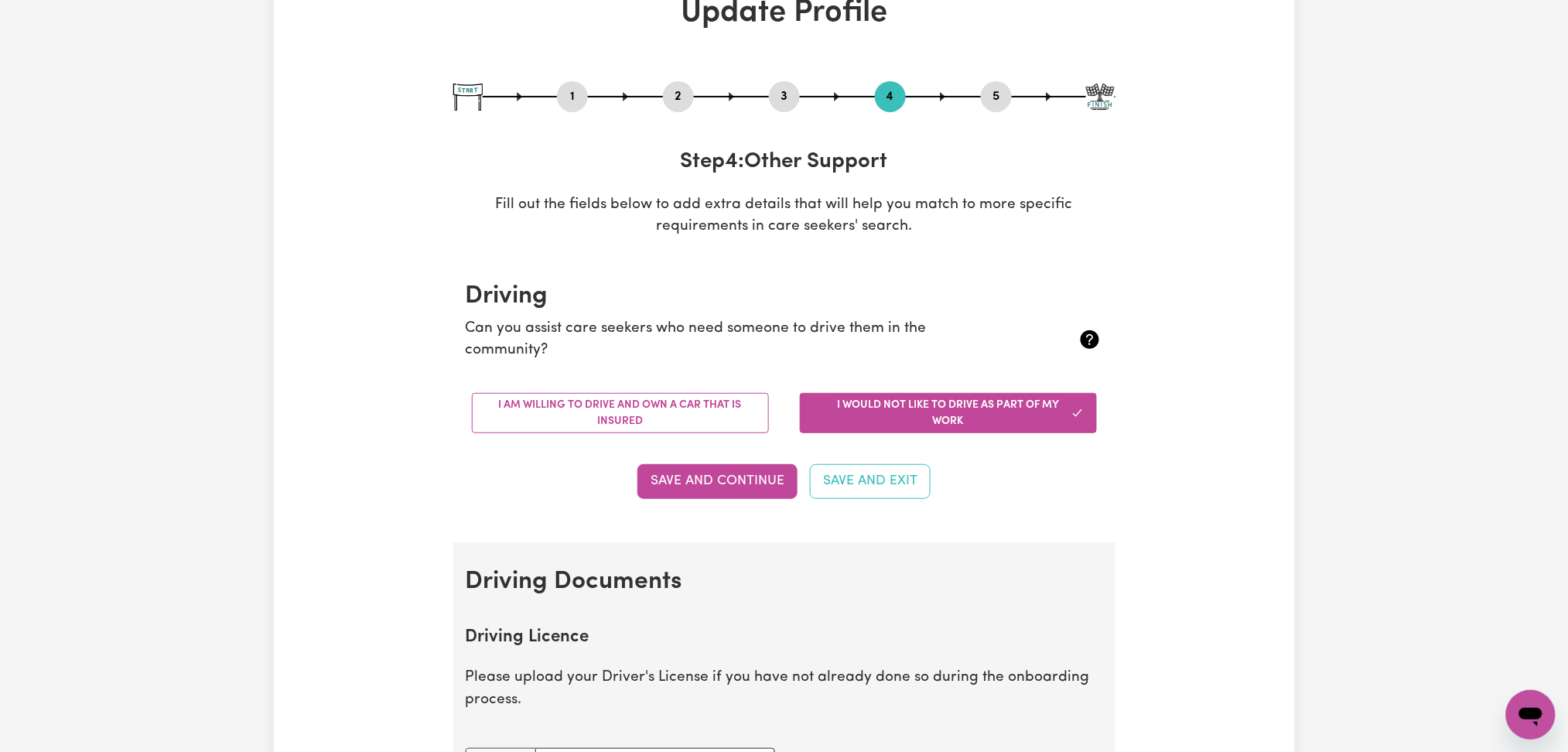
select select "2020"
select select "2010"
select select "2015"
select select "Certificate III (Individual Support)"
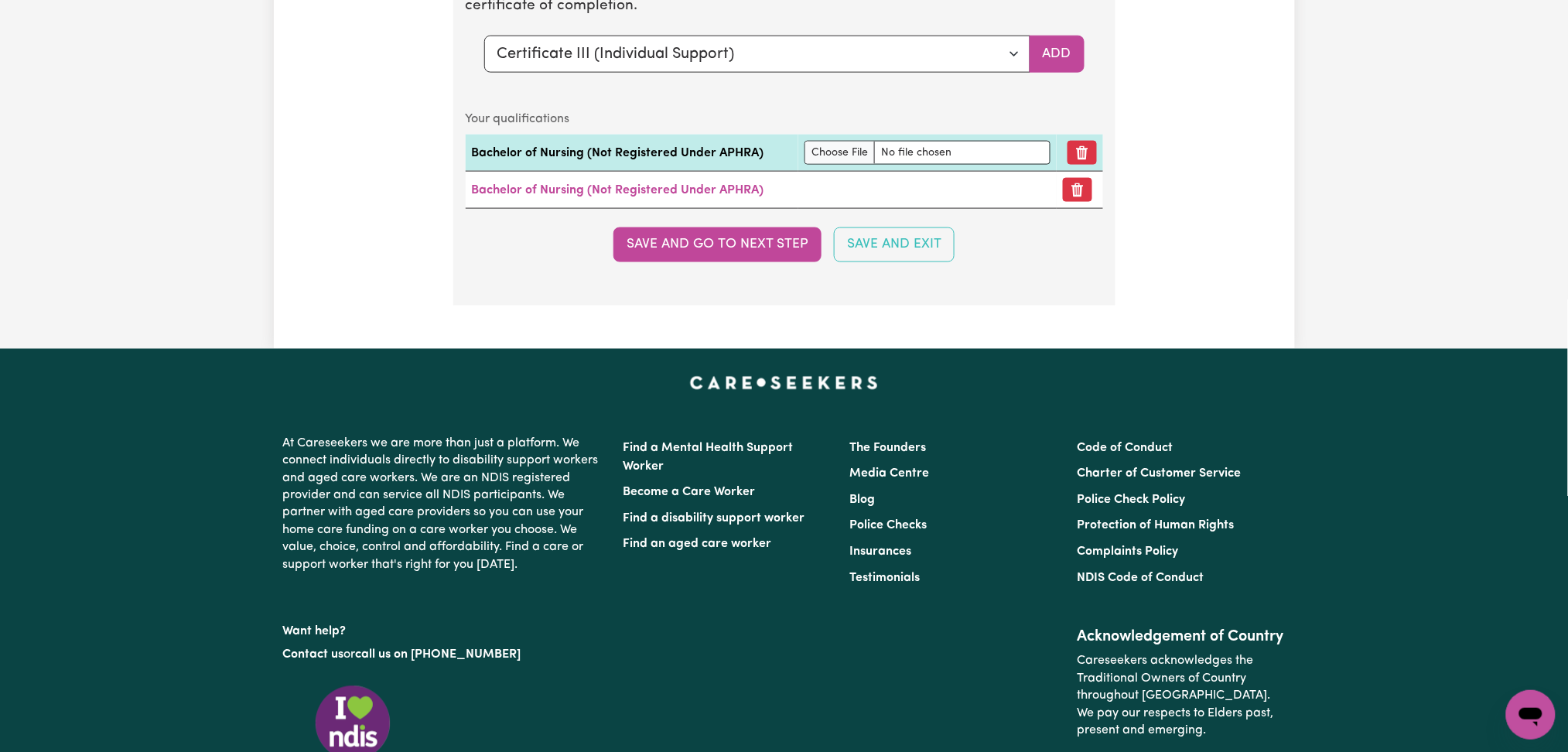
scroll to position [4885, 0]
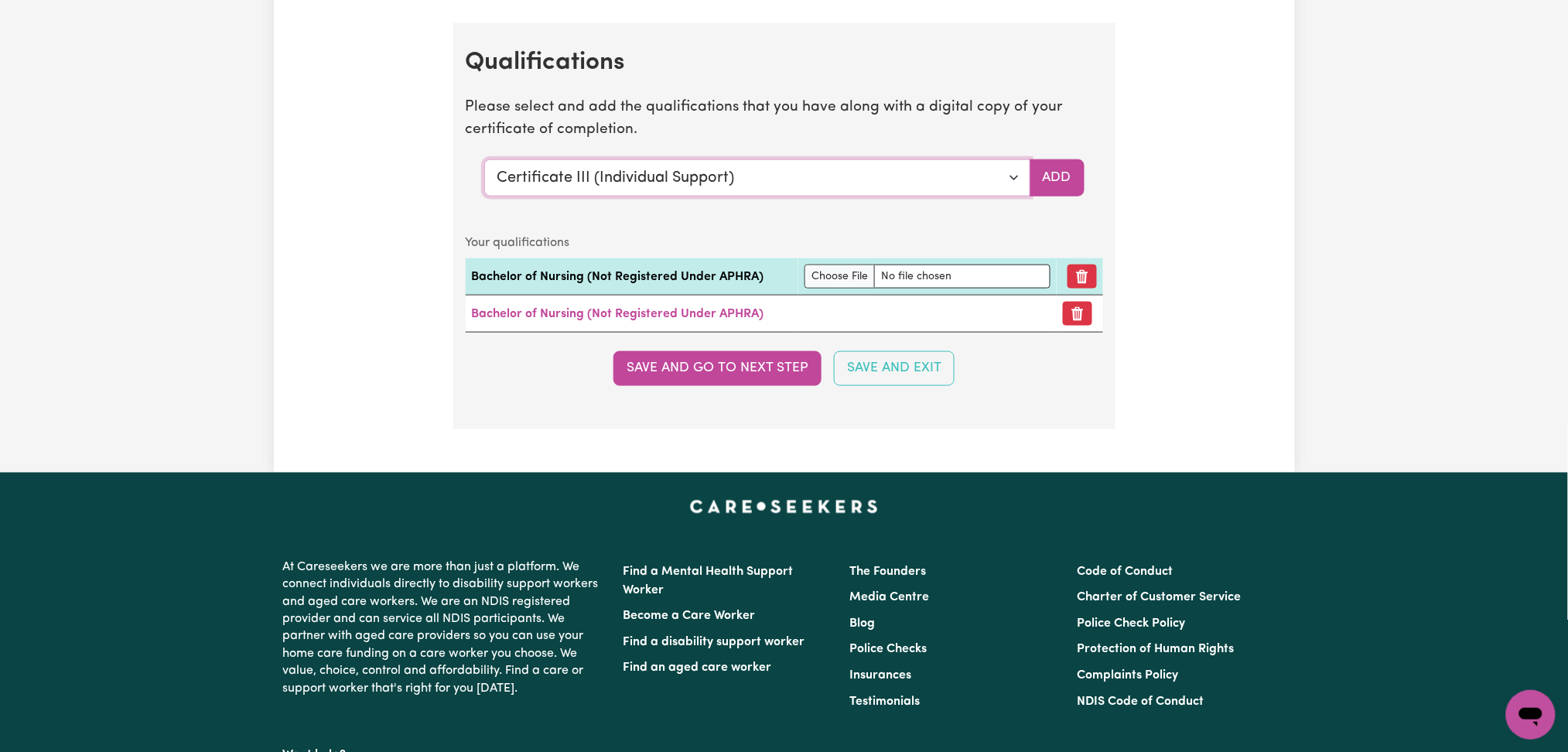
click at [632, 185] on select "Select a qualification to add... Certificate III (Individual Support) Certifica…" at bounding box center [757, 178] width 546 height 38
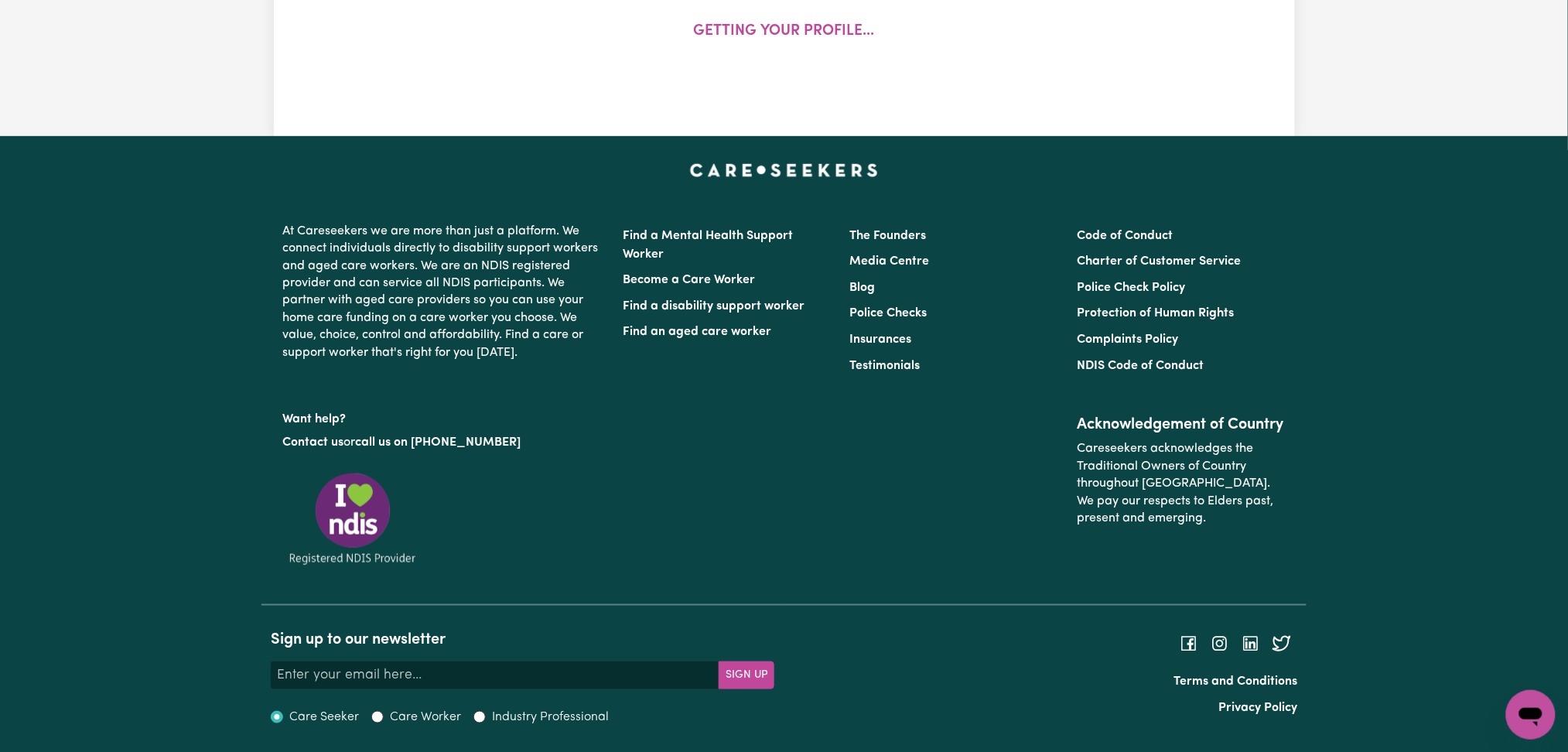
select select "[DEMOGRAPHIC_DATA]"
select select "[DEMOGRAPHIC_DATA] Citizen"
select select "Studying a healthcare related degree or qualification"
select select "40"
select select "45"
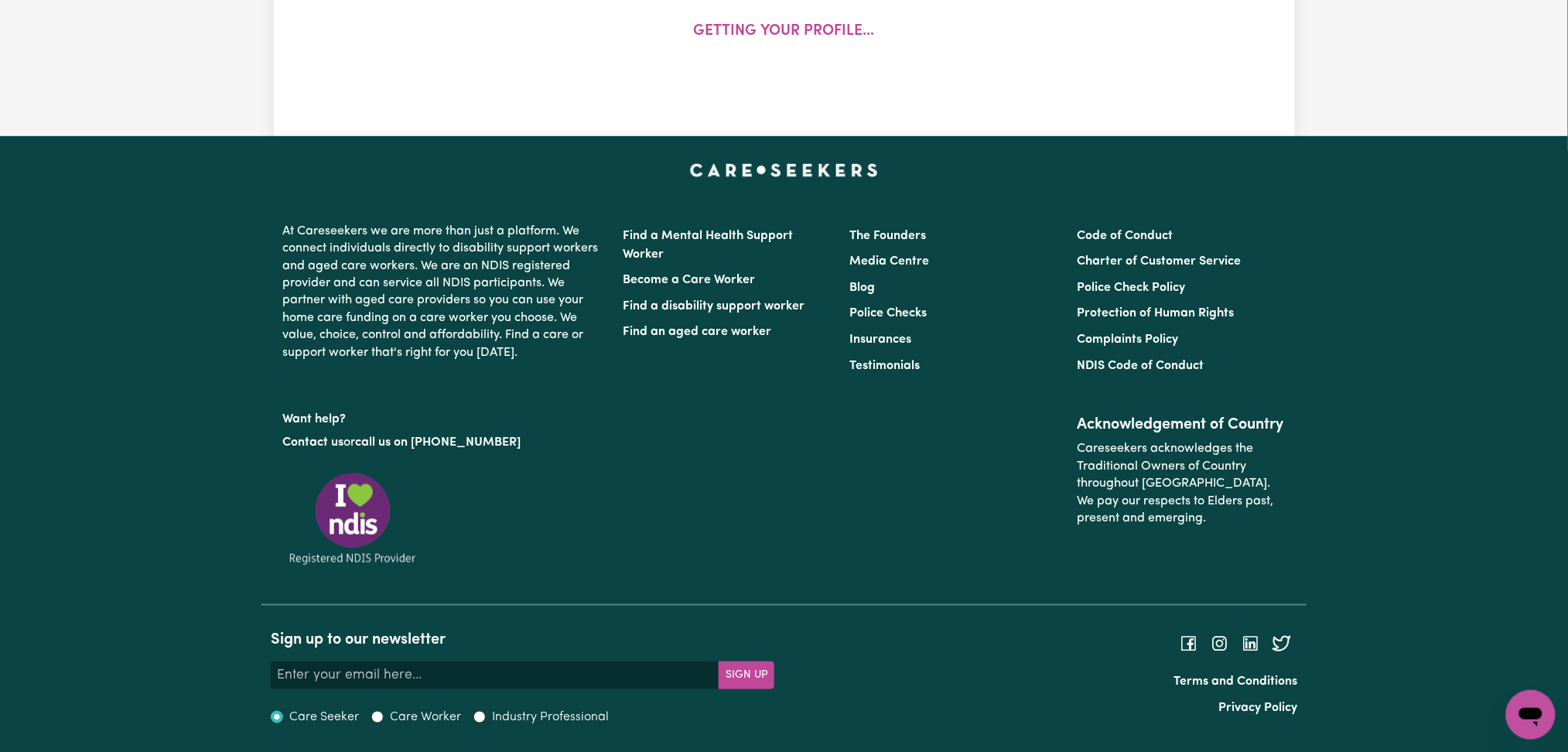
select select "60"
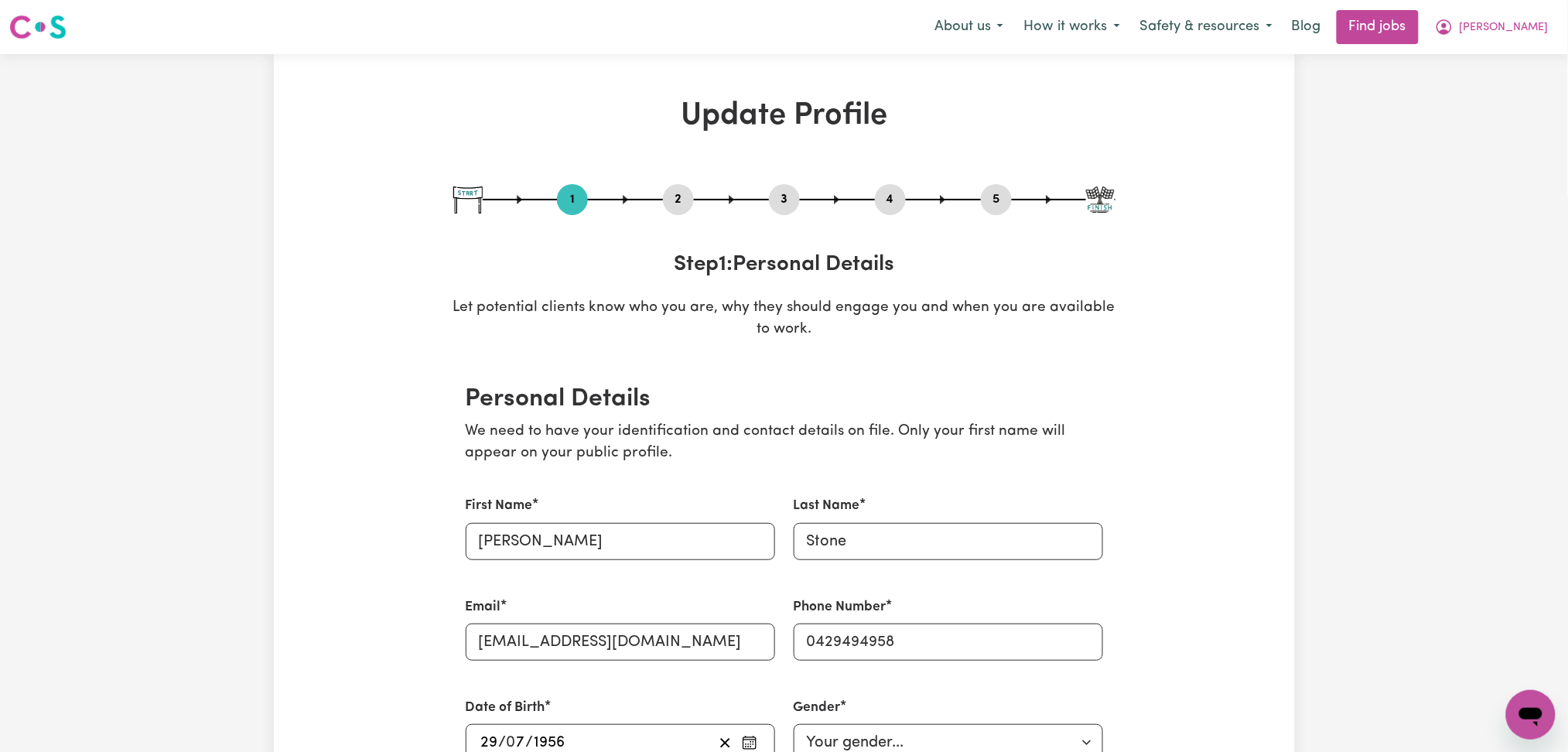
drag, startPoint x: 673, startPoint y: 197, endPoint x: 673, endPoint y: 214, distance: 17.0
click at [673, 196] on button "2" at bounding box center [679, 199] width 31 height 20
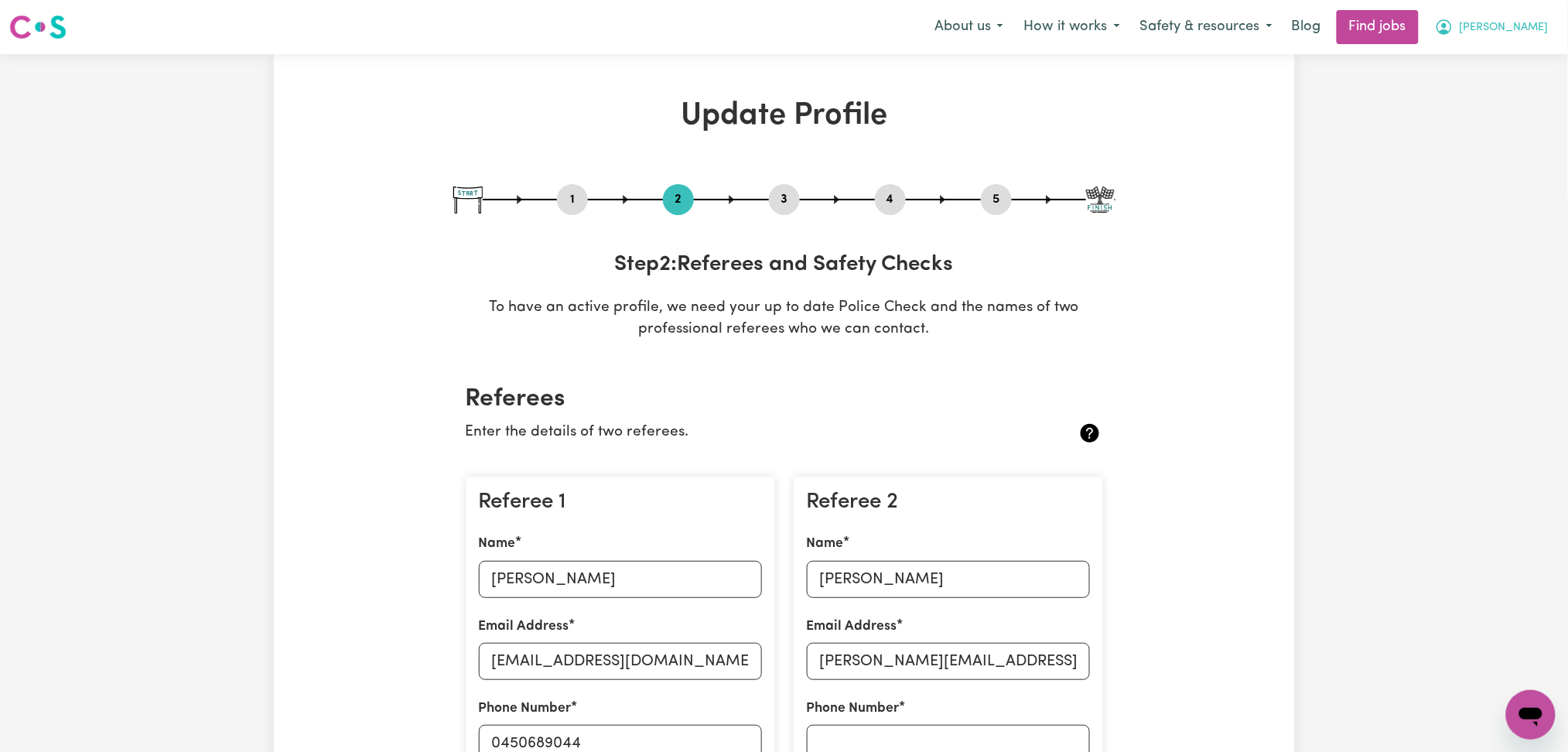
click at [1515, 23] on span "[PERSON_NAME]" at bounding box center [1505, 28] width 89 height 17
click at [1492, 113] on link "Logout" at bounding box center [1496, 118] width 122 height 30
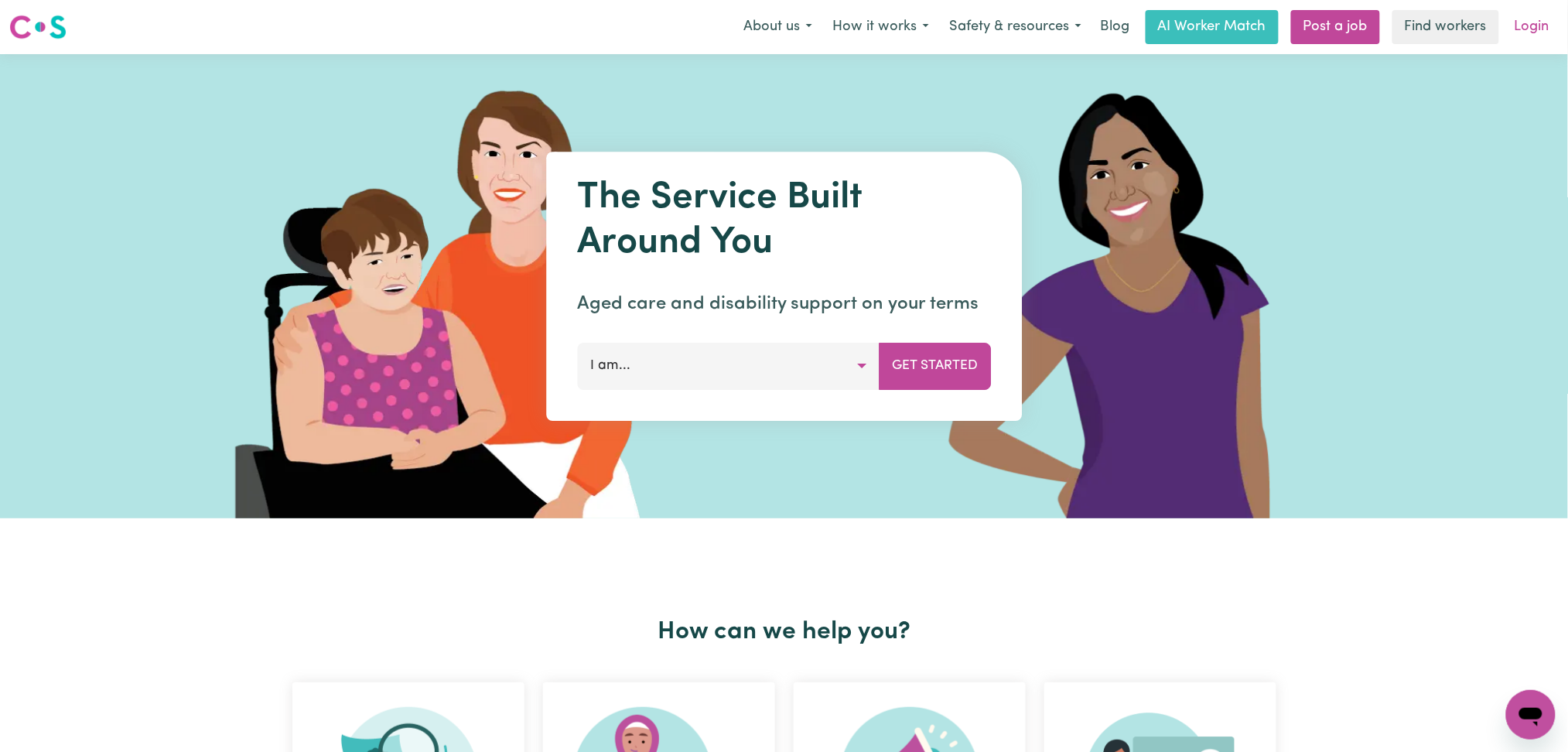
click at [1522, 26] on link "Login" at bounding box center [1532, 27] width 54 height 34
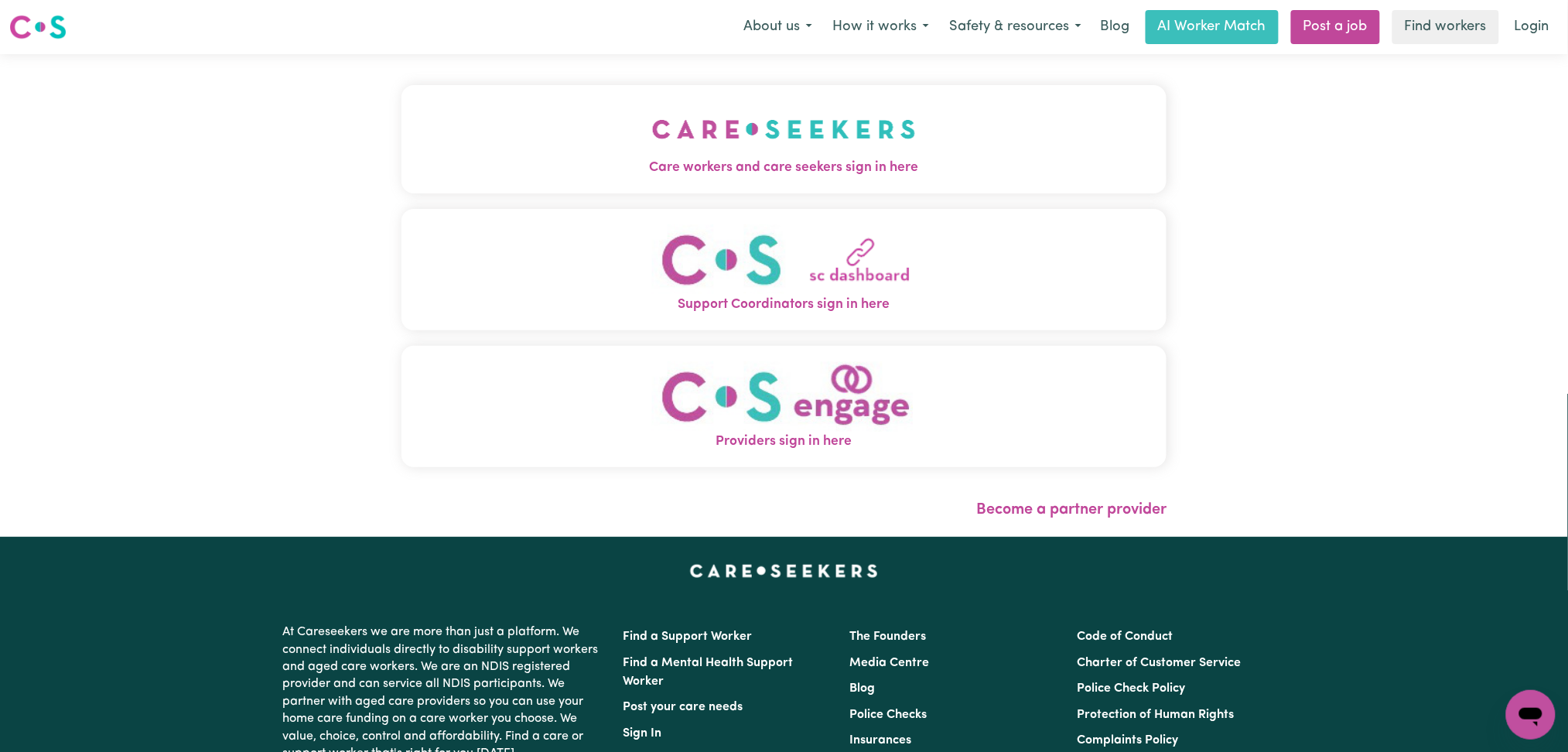
click at [553, 159] on span "Care workers and care seekers sign in here" at bounding box center [784, 168] width 766 height 20
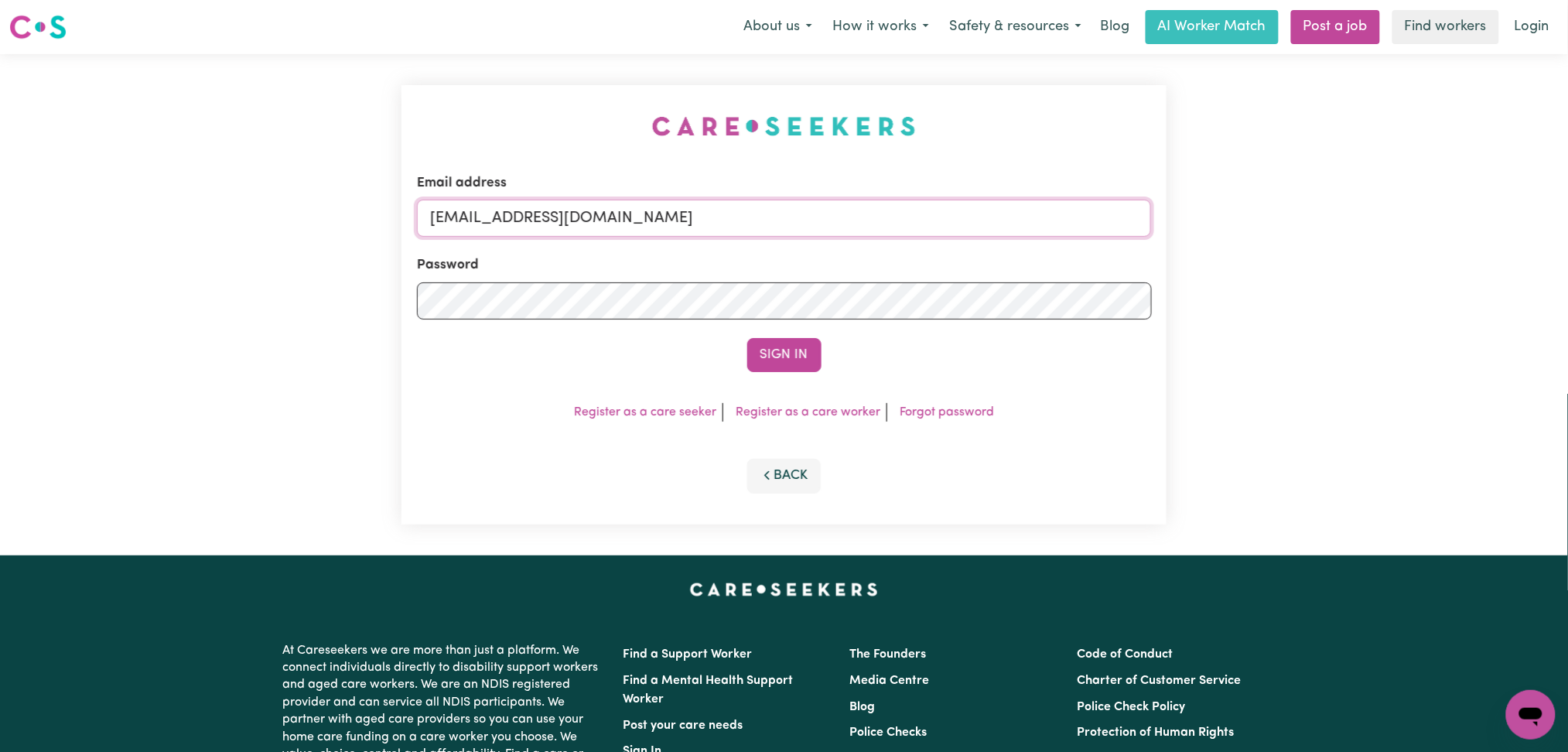
click at [688, 223] on input "onboardingcs@careseekers.com.au" at bounding box center [784, 218] width 735 height 38
drag, startPoint x: 505, startPoint y: 215, endPoint x: 1142, endPoint y: 236, distance: 637.3
click at [1142, 236] on input "Superuser~jakedworkin@hotmail.com" at bounding box center [784, 218] width 735 height 38
click at [654, 210] on input "Superuser~jakedworkin@hotmail.com" at bounding box center [784, 218] width 735 height 38
drag, startPoint x: 510, startPoint y: 204, endPoint x: 990, endPoint y: 204, distance: 480.0
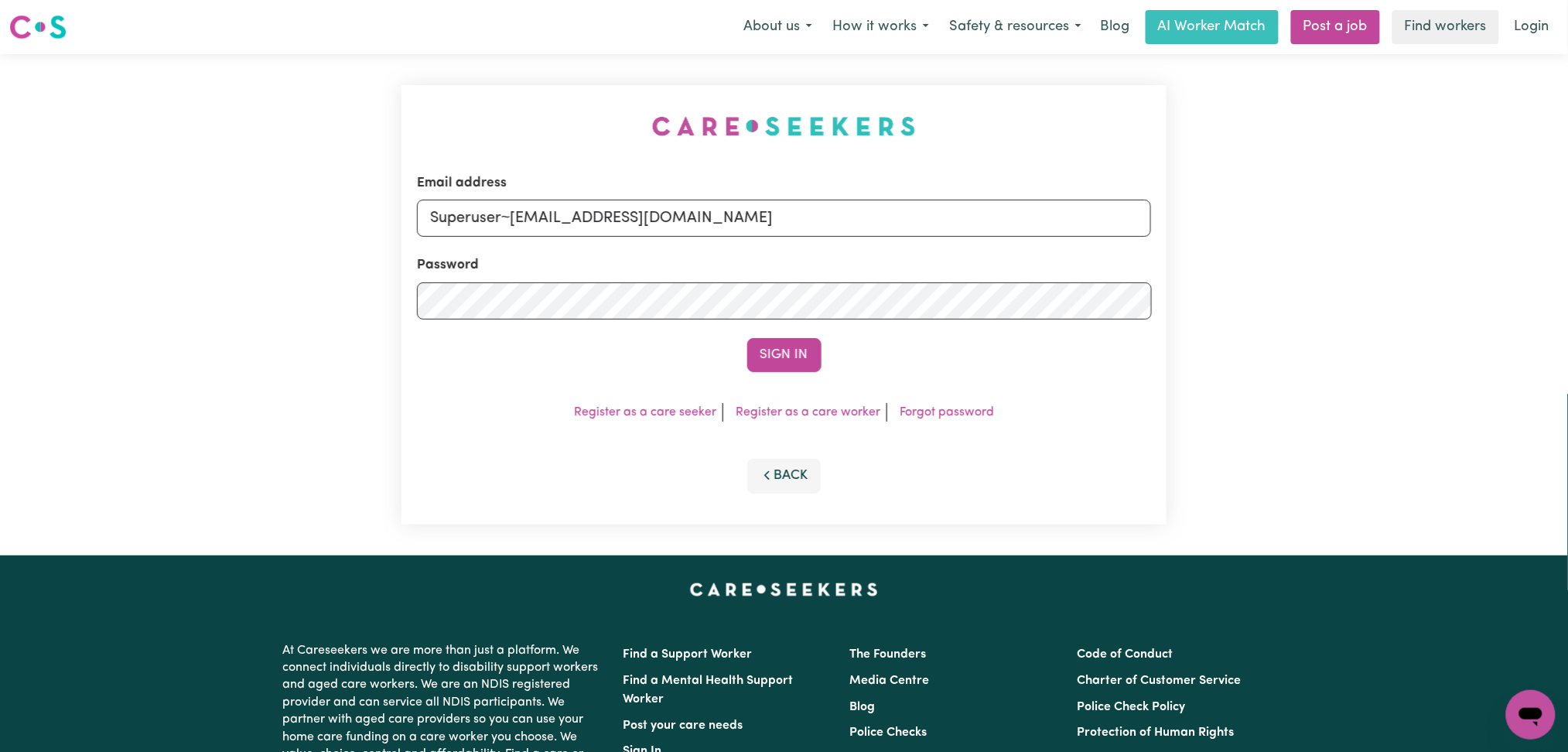
click at [990, 204] on input "Superuser~anastarcialorettatamiano@gmail.com" at bounding box center [784, 218] width 735 height 38
type input "Superuser~anastarcialorettatamiano@gmail.com"
click at [798, 353] on button "Sign In" at bounding box center [784, 355] width 74 height 34
